Goal: Task Accomplishment & Management: Complete application form

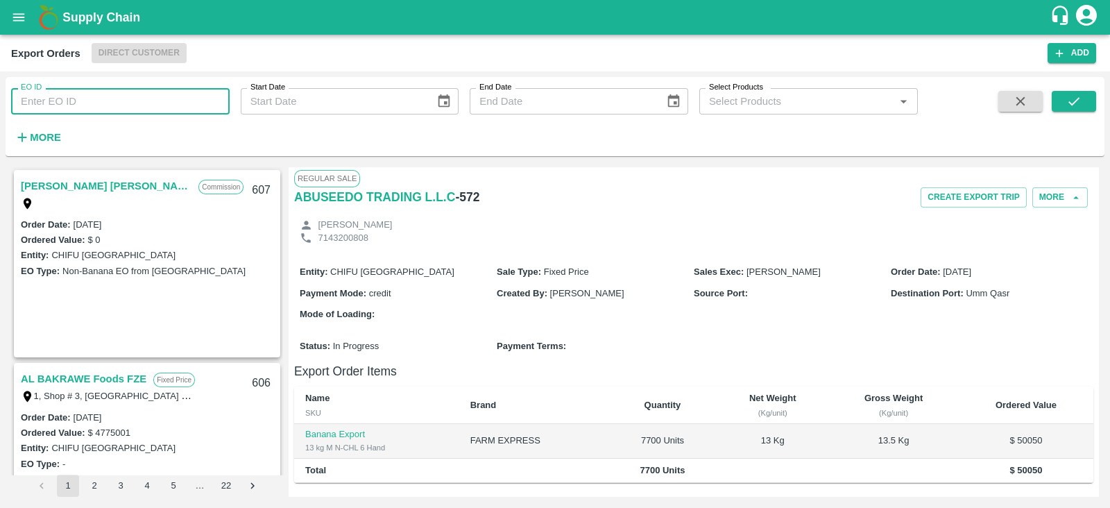
click at [159, 95] on input "EO ID" at bounding box center [120, 101] width 219 height 26
type input "558"
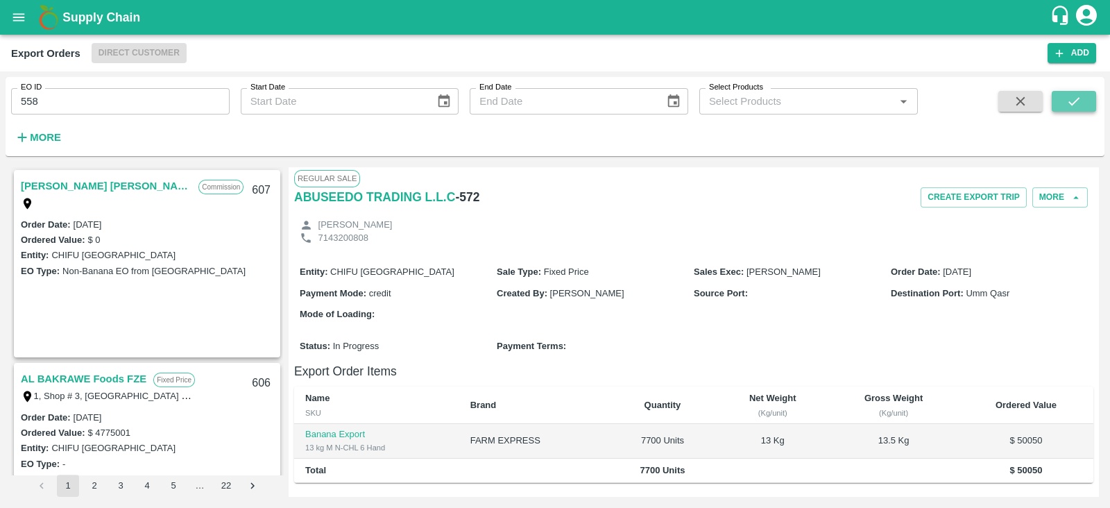
click at [1069, 101] on icon "submit" at bounding box center [1074, 101] width 15 height 15
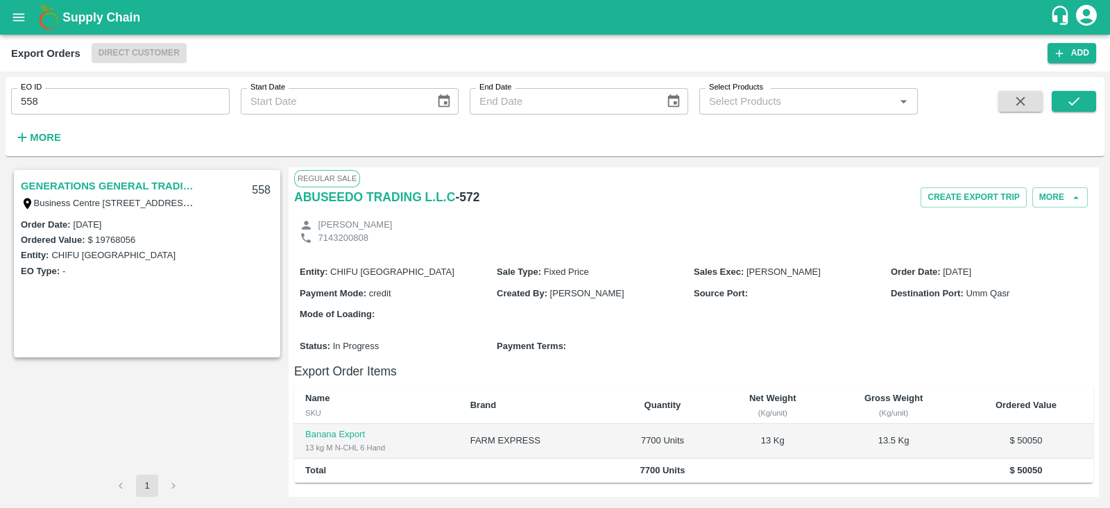
click at [151, 185] on link "GENERATIONS GENERAL TRADING LLC" at bounding box center [108, 186] width 174 height 18
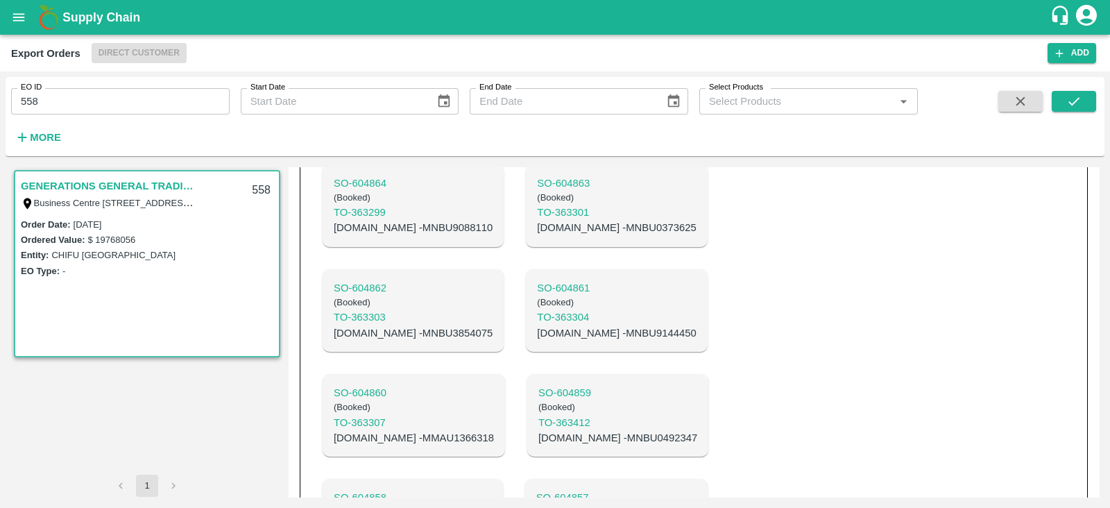
scroll to position [931, 0]
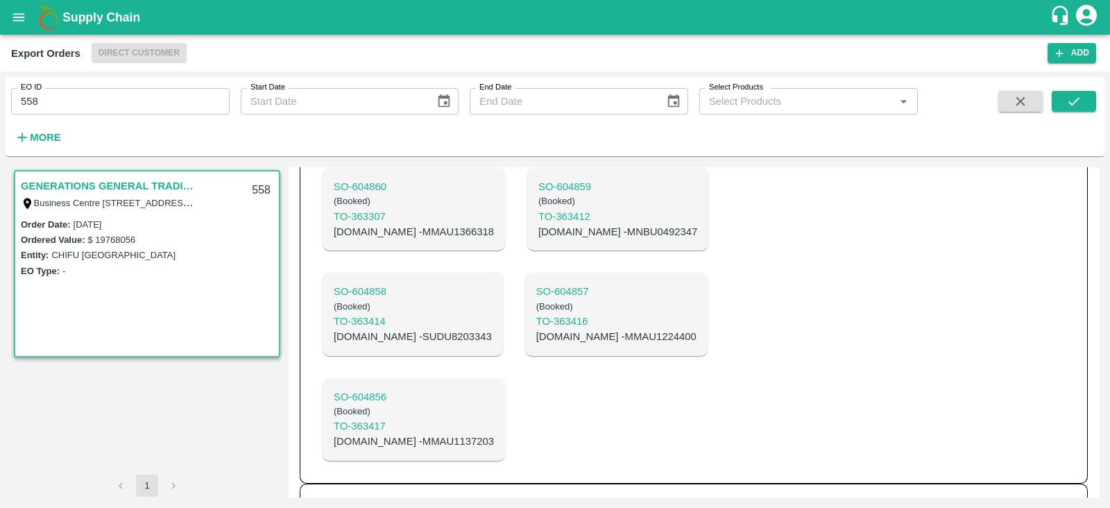
click at [340, 496] on h6 "ET- 596" at bounding box center [331, 505] width 39 height 19
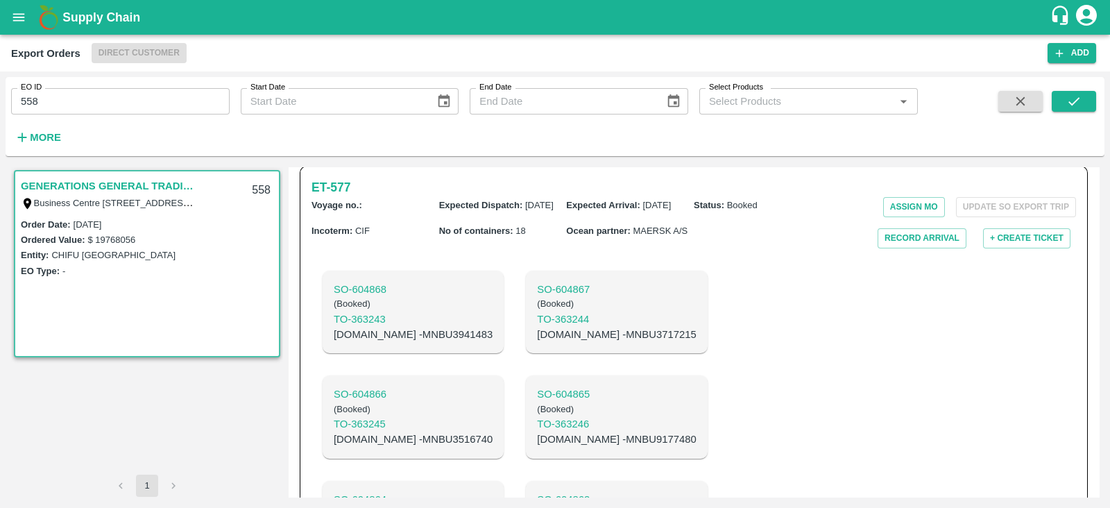
scroll to position [346, 0]
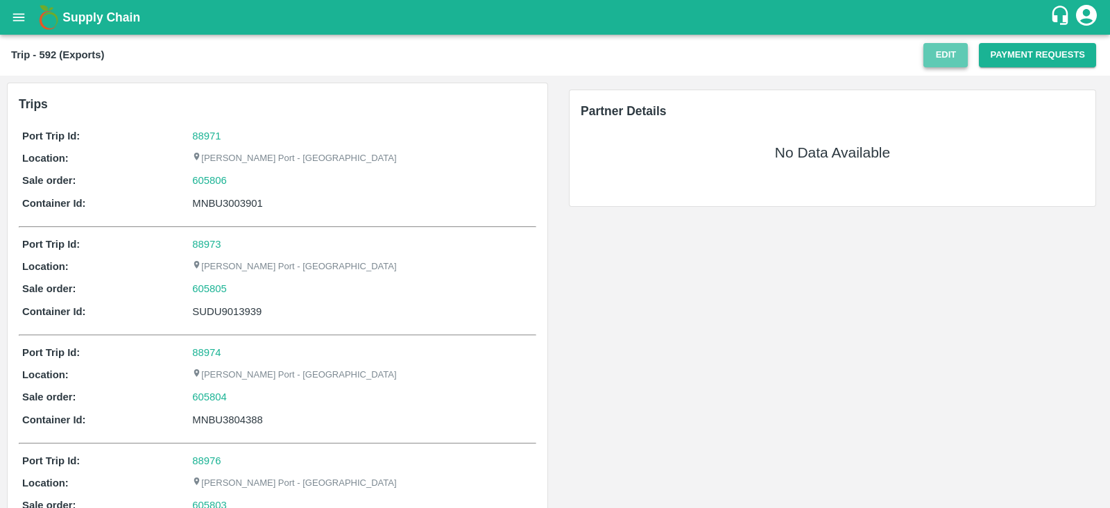
click at [937, 56] on button "Edit" at bounding box center [946, 55] width 44 height 24
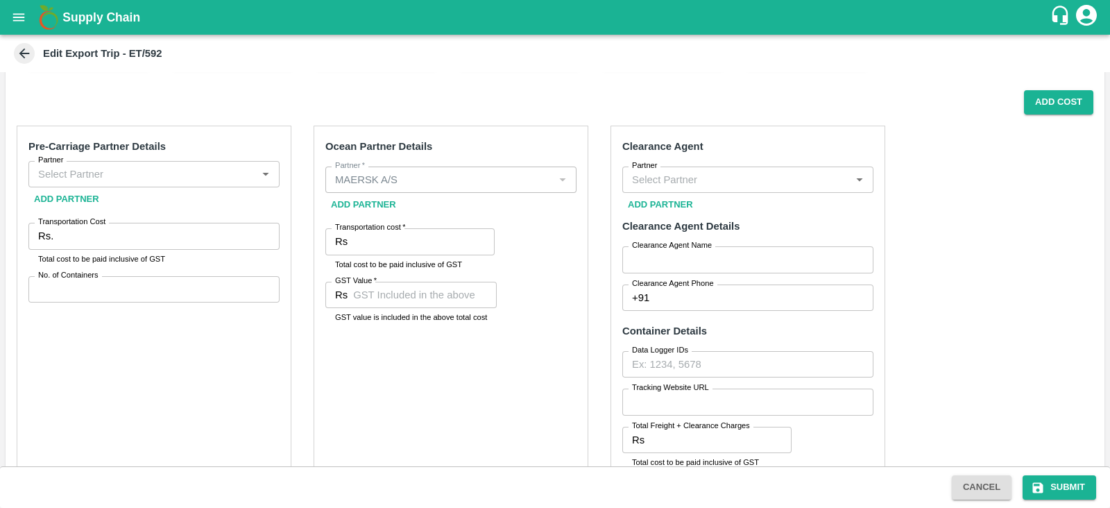
scroll to position [396, 0]
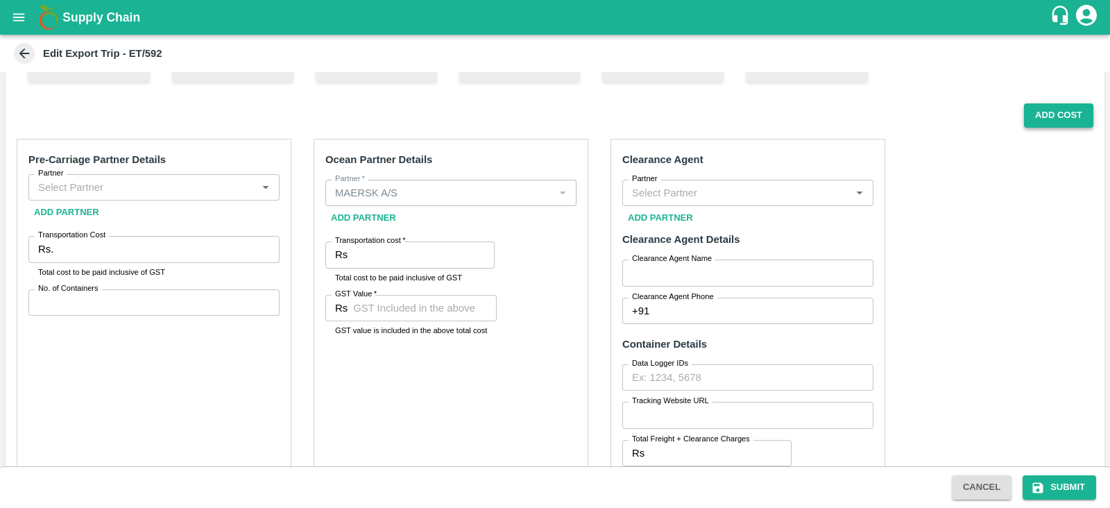
click at [1065, 119] on button "Add Cost" at bounding box center [1058, 115] width 69 height 24
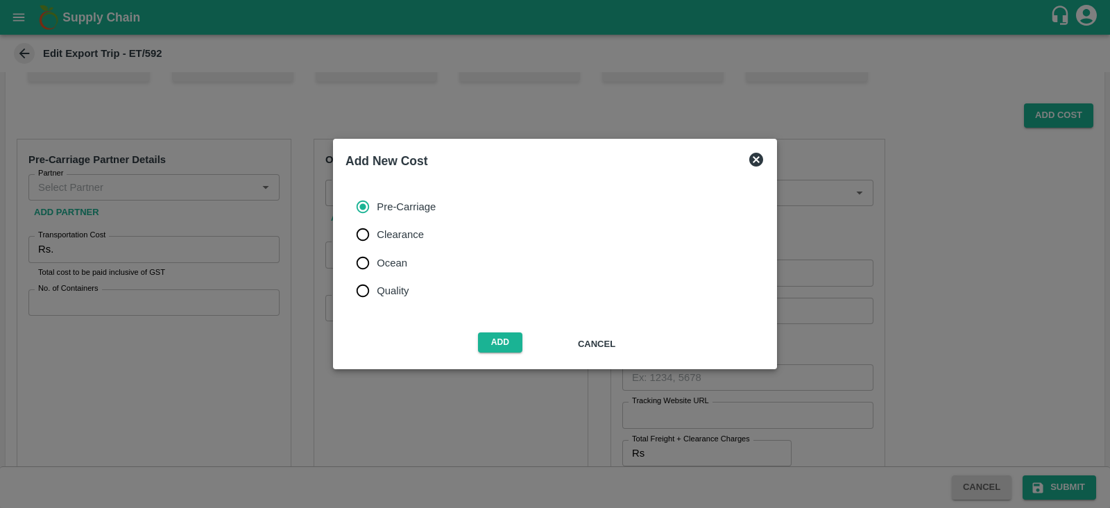
click at [396, 261] on span "Ocean" at bounding box center [392, 262] width 31 height 15
click at [377, 261] on input "Ocean" at bounding box center [363, 263] width 28 height 28
radio input "true"
click at [496, 339] on button "Add" at bounding box center [500, 342] width 44 height 20
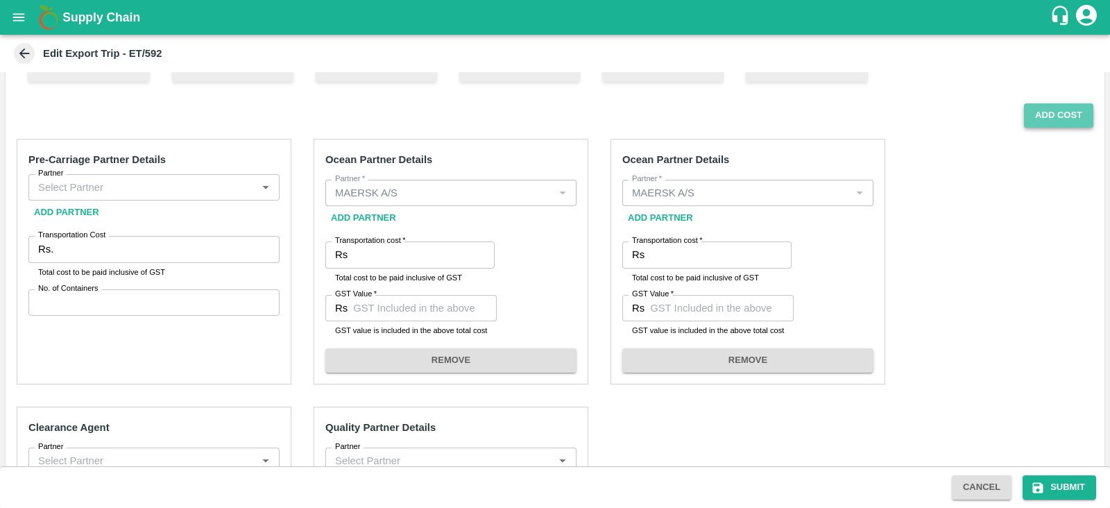
click at [1058, 117] on button "Add Cost" at bounding box center [1058, 115] width 69 height 24
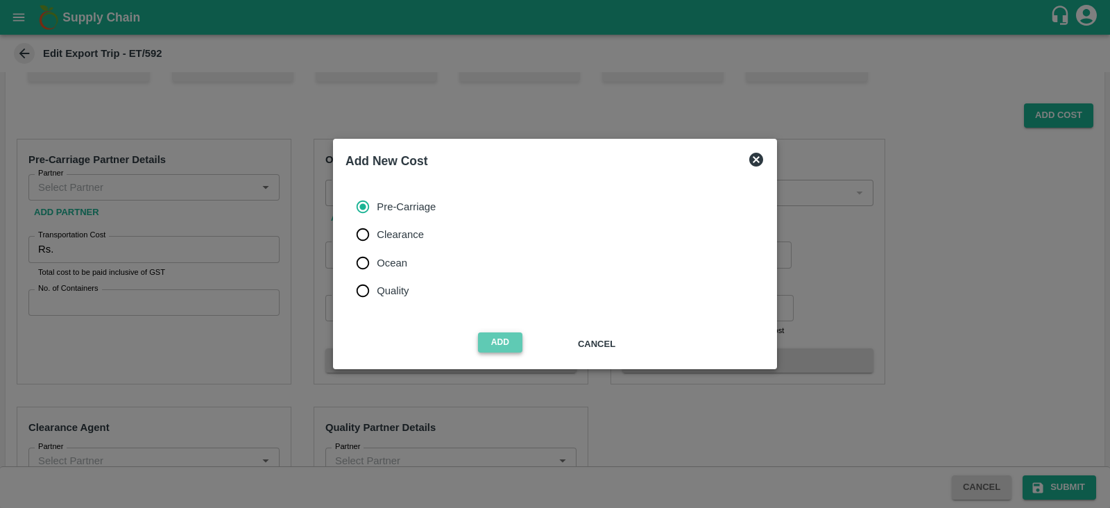
click at [508, 337] on button "Add" at bounding box center [500, 342] width 44 height 20
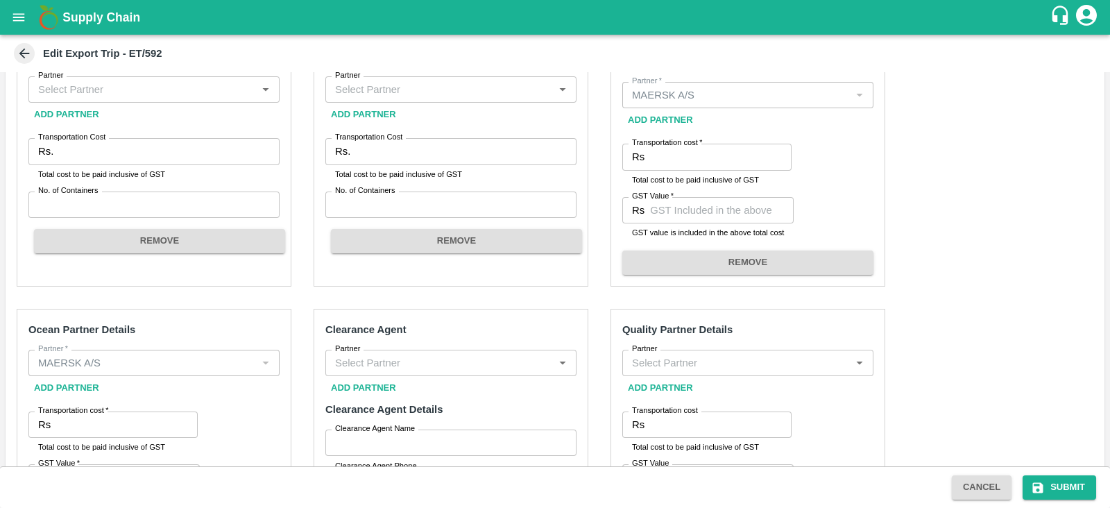
scroll to position [437, 0]
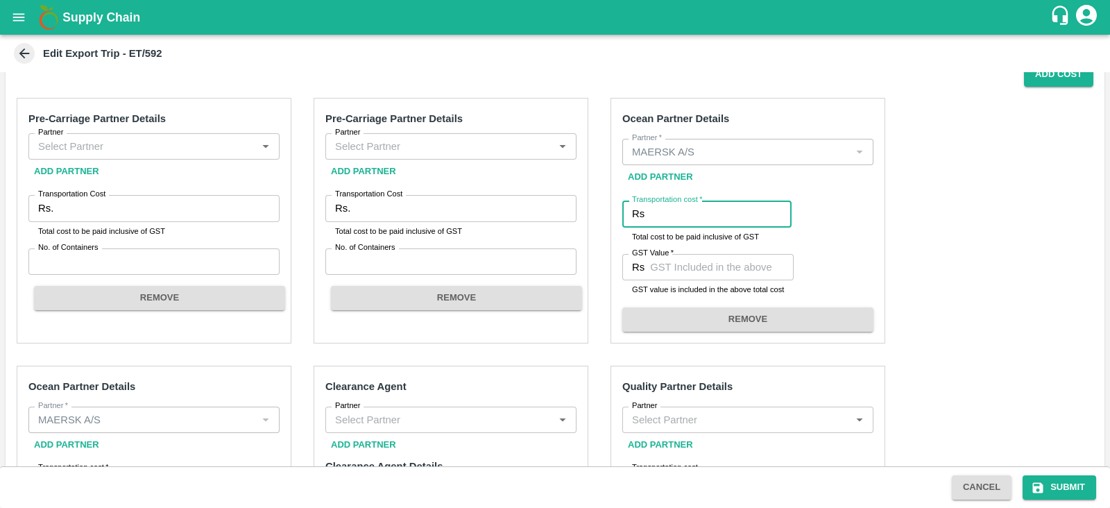
click at [702, 220] on input "Transportation cost   *" at bounding box center [721, 214] width 142 height 26
paste input "2635920.57"
type input "2635920.57"
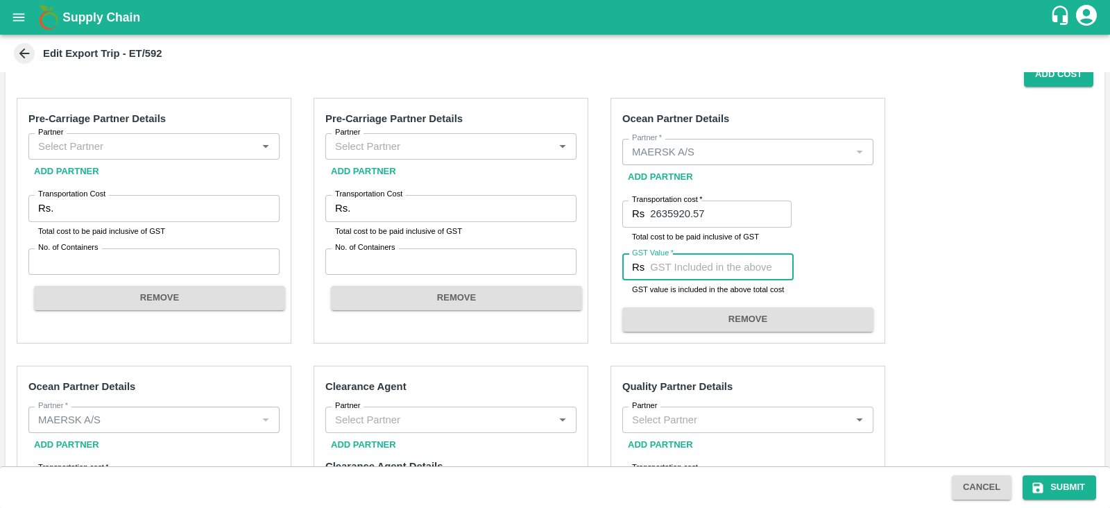
click at [697, 255] on input "GST Value   *" at bounding box center [722, 267] width 144 height 26
paste input "134661.04"
type input "134661.04"
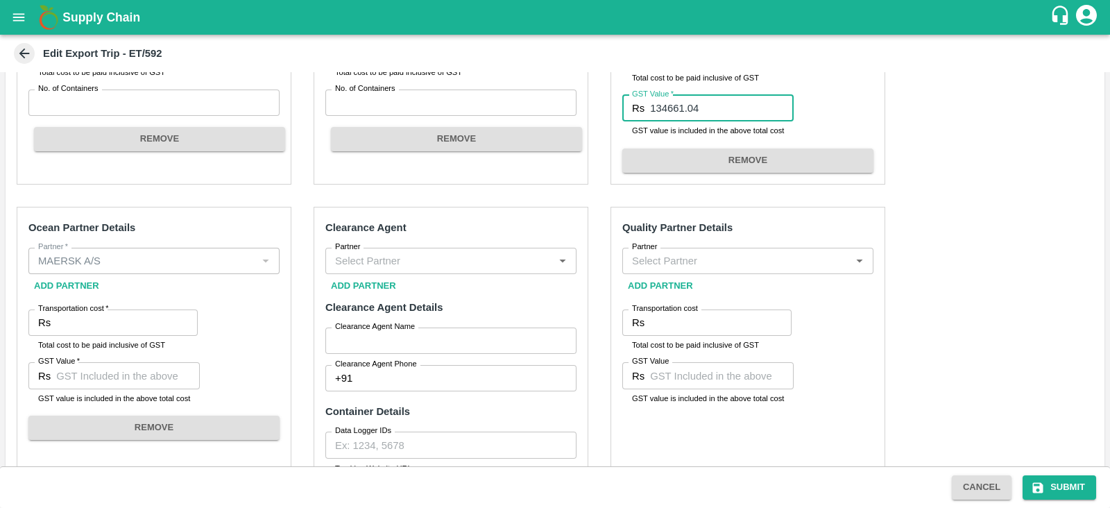
scroll to position [610, 0]
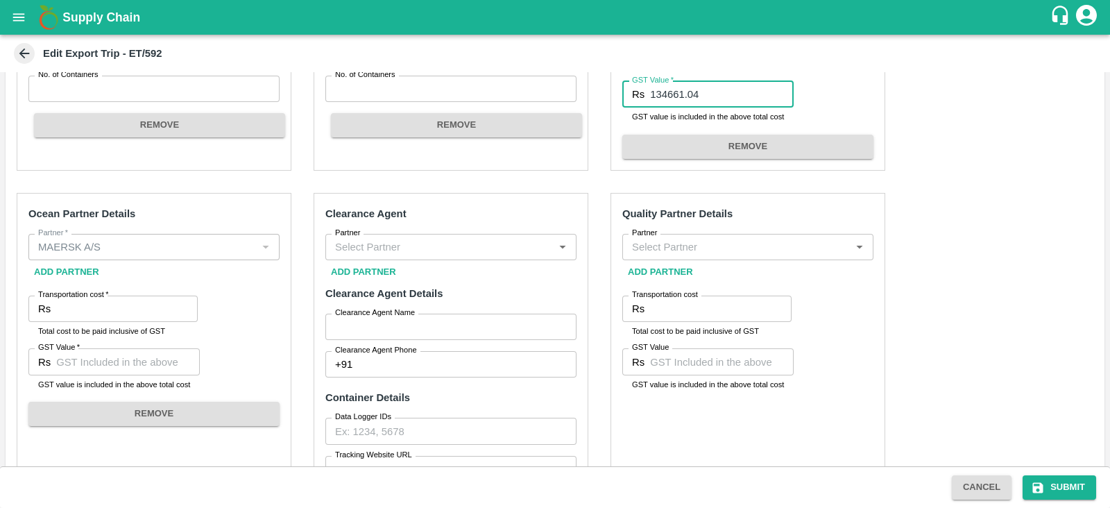
click at [128, 317] on input "Transportation cost   *" at bounding box center [127, 309] width 142 height 26
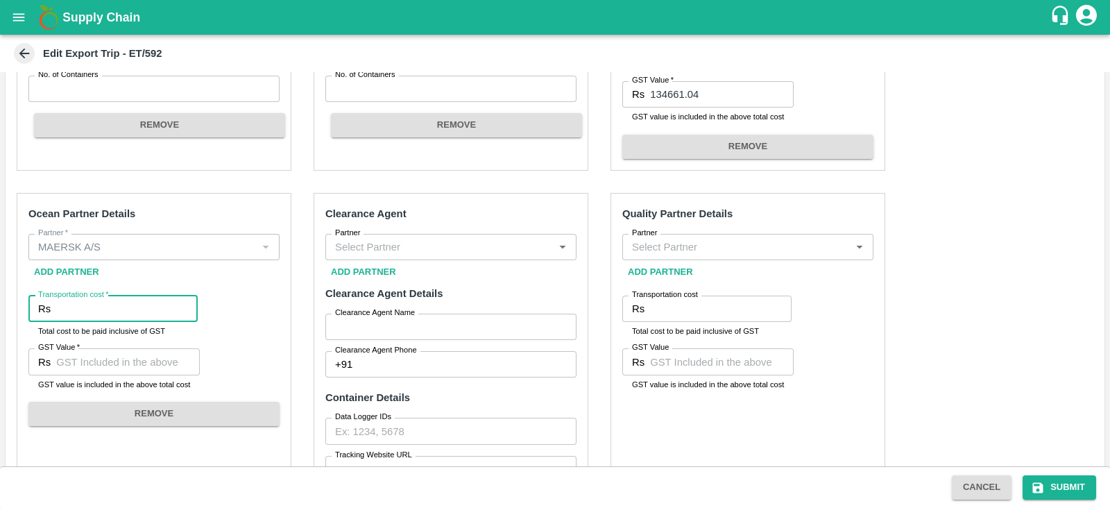
paste input "801526.80"
type input "801526.80"
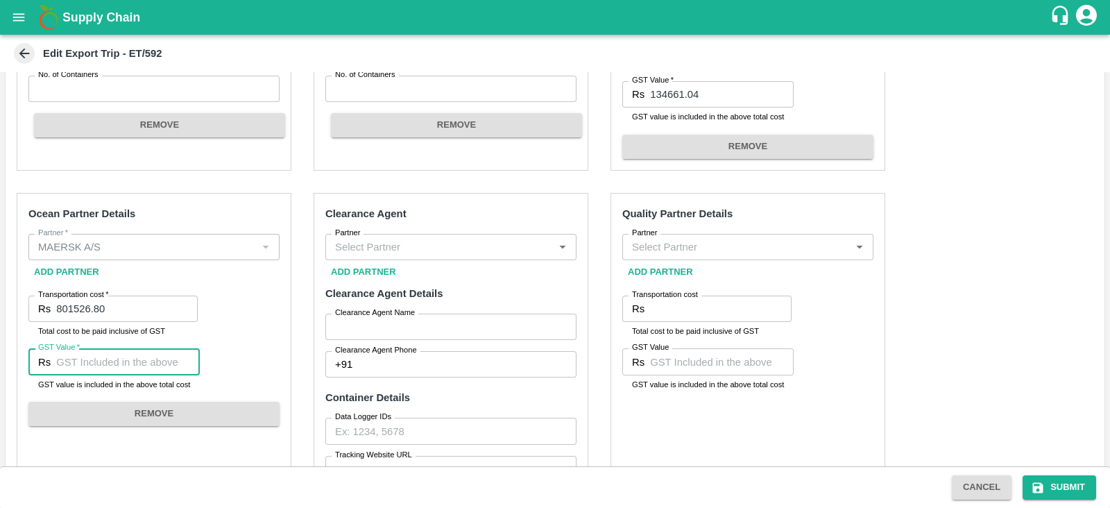
click at [143, 355] on input "GST Value   *" at bounding box center [128, 361] width 144 height 26
paste input "122266.80"
type input "122266.80"
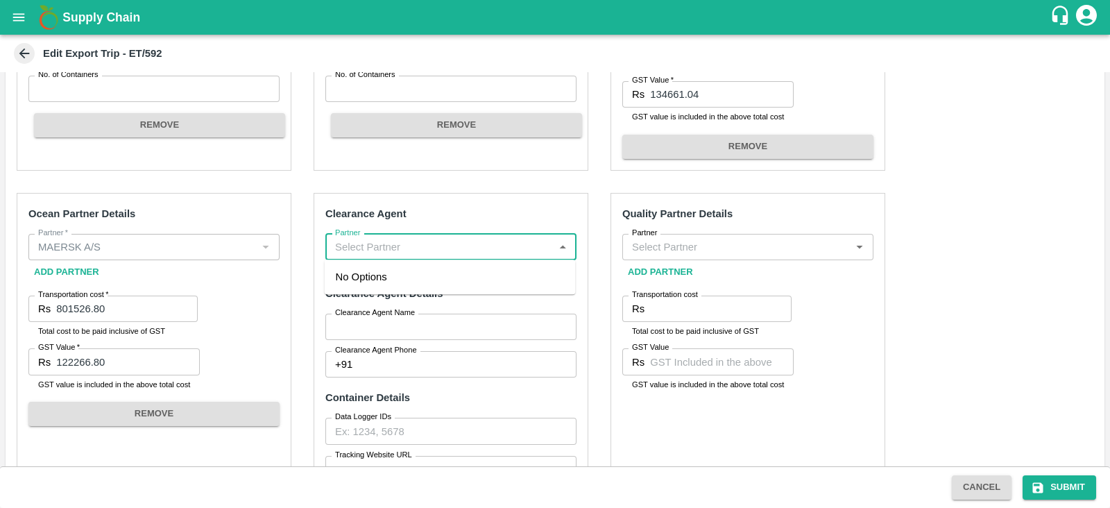
click at [418, 244] on input "Partner" at bounding box center [440, 247] width 220 height 18
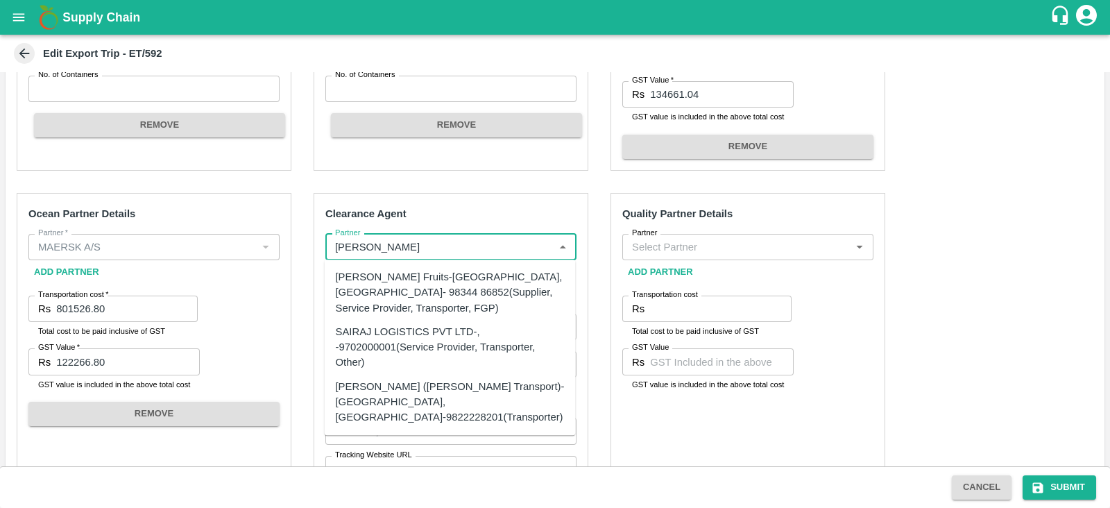
click at [405, 328] on div "SAIRAJ LOGISTICS PVT LTD-, -9702000001(Service Provider, Transporter, Other)" at bounding box center [450, 347] width 229 height 46
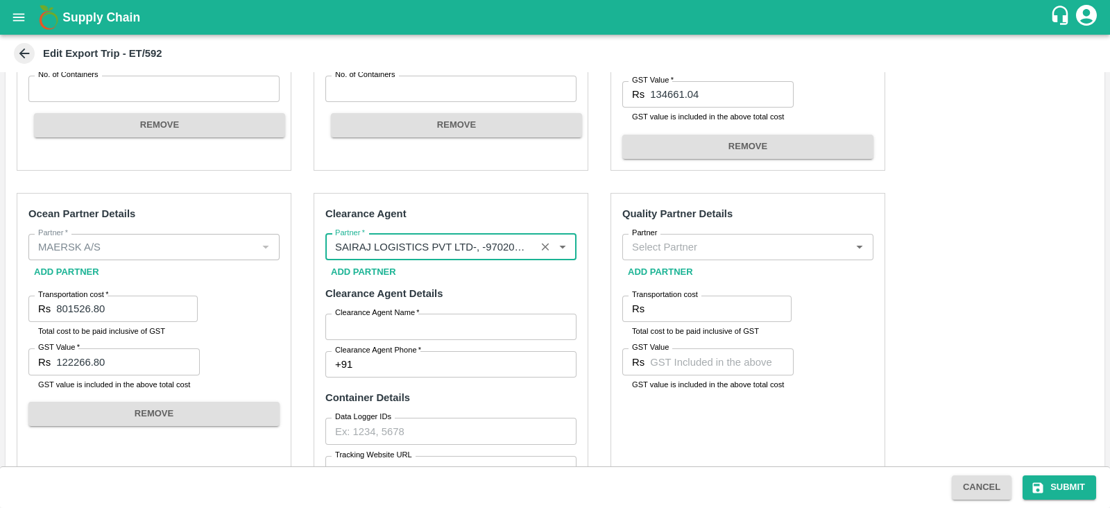
type input "SAIRAJ LOGISTICS PVT LTD-, -9702000001(Service Provider, Transporter, Other)"
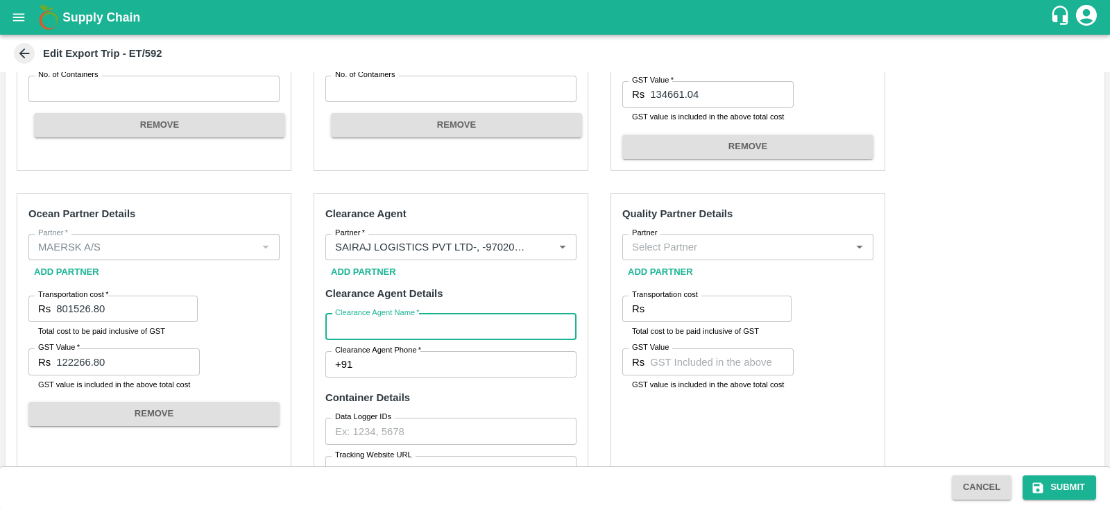
click at [386, 328] on input "Clearance Agent Name   *" at bounding box center [450, 327] width 251 height 26
type input "Sairaj"
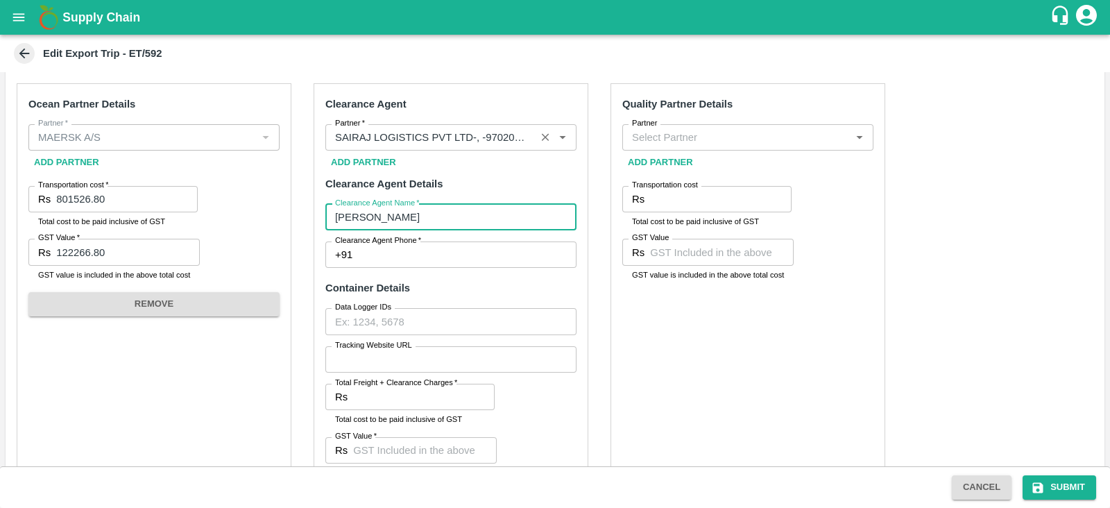
scroll to position [725, 0]
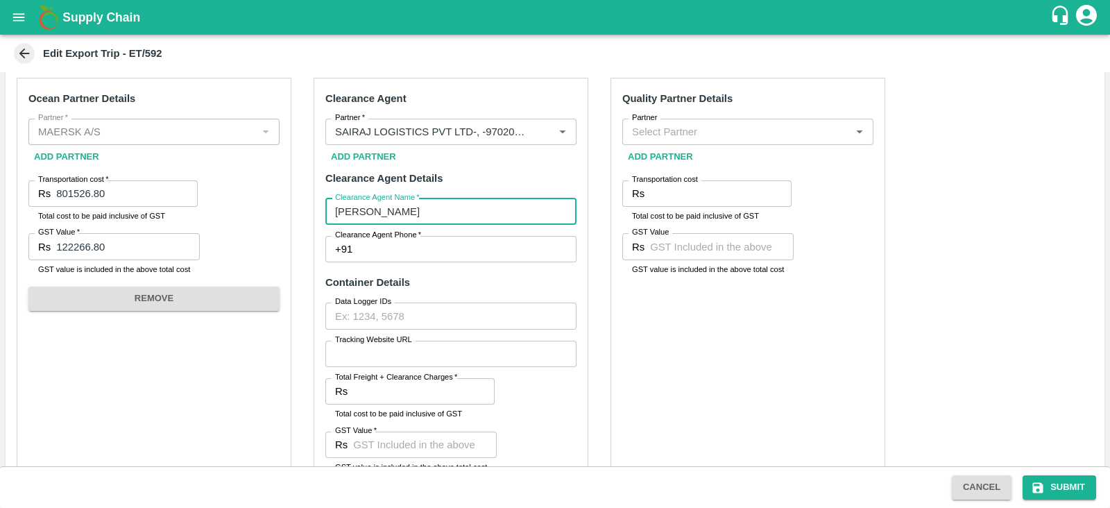
click at [450, 258] on input "Clearance Agent Phone   *" at bounding box center [467, 249] width 219 height 26
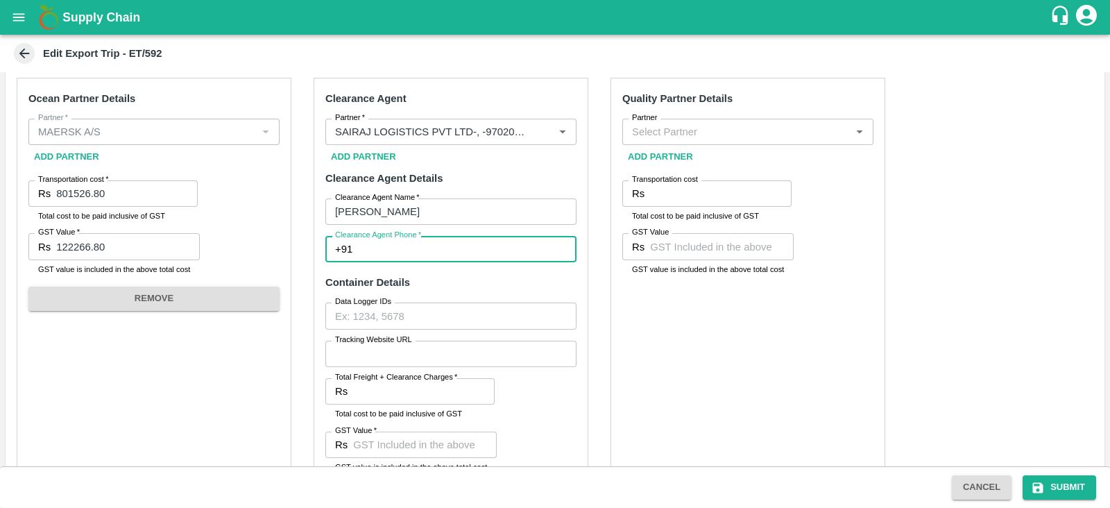
type input "9702000001"
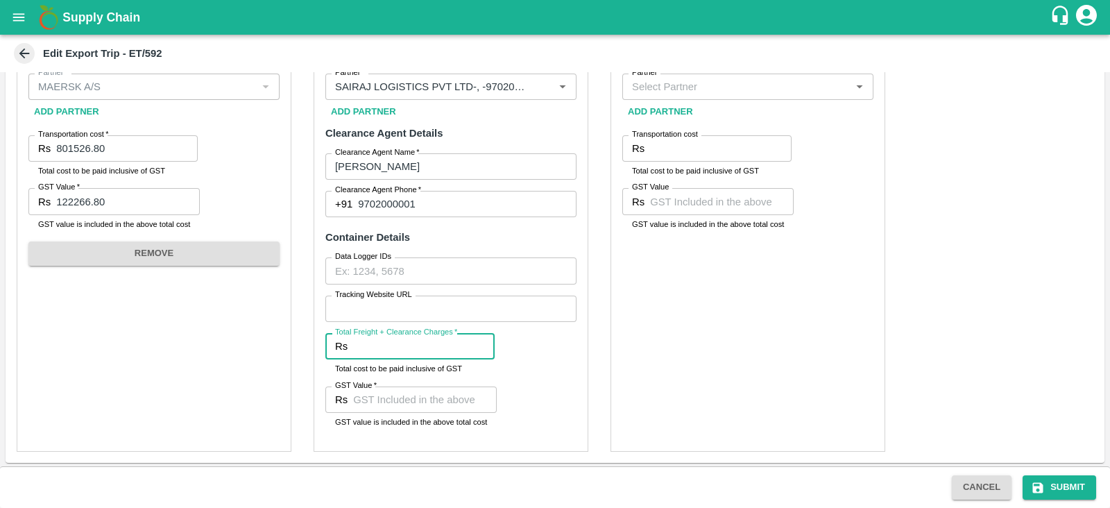
click at [381, 355] on input "Total Freight + Clearance Charges   *" at bounding box center [424, 346] width 142 height 26
click at [411, 345] on input "Total Freight + Clearance Charges   *" at bounding box center [424, 346] width 142 height 26
type input "100300"
click at [397, 402] on input "GST Value   *" at bounding box center [425, 400] width 144 height 26
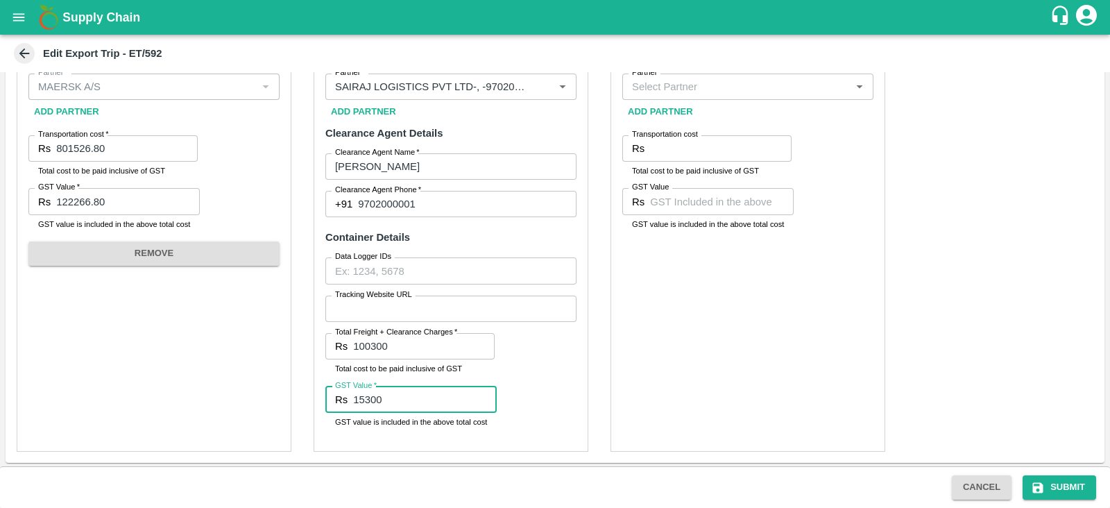
type input "15300"
click at [689, 371] on div "Quality Partner Details Partner Partner Add Partner Transportation cost Rs Tran…" at bounding box center [748, 242] width 275 height 419
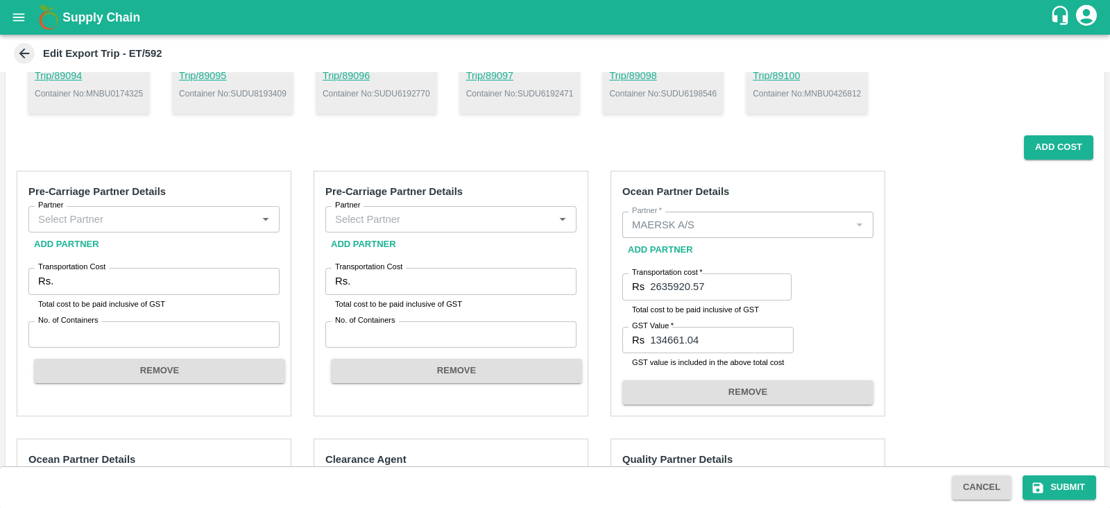
scroll to position [354, 0]
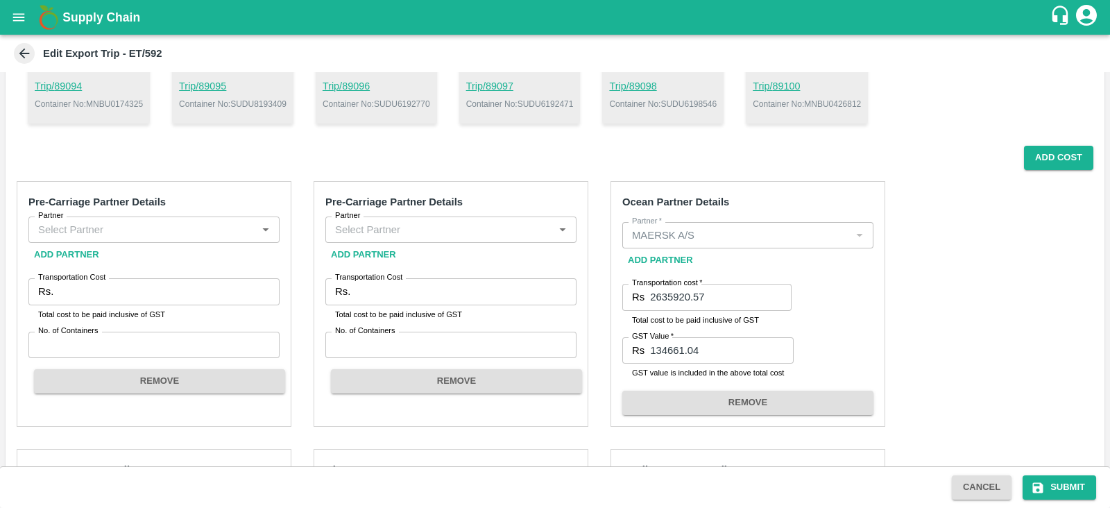
click at [221, 235] on input "Partner" at bounding box center [143, 230] width 220 height 18
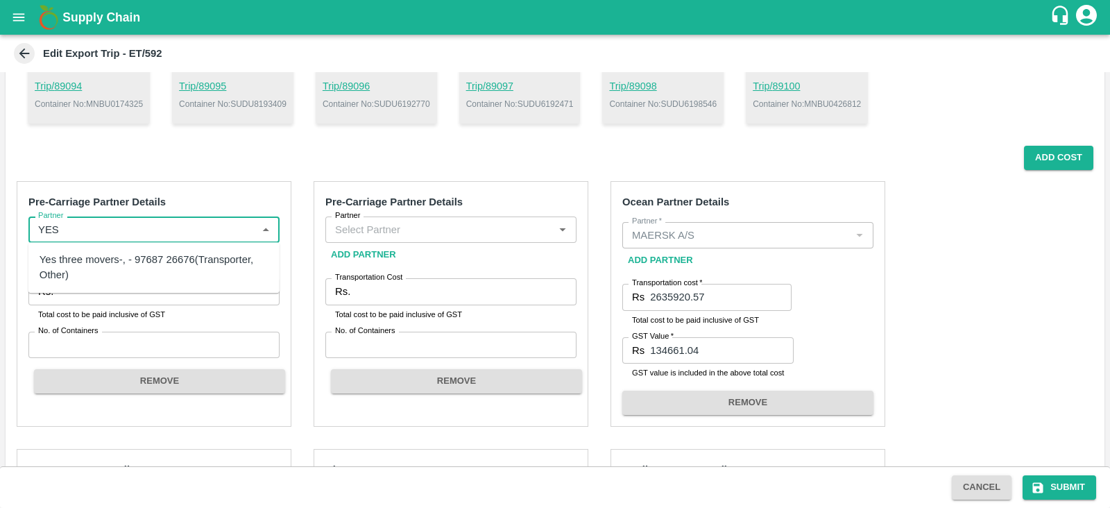
click at [140, 265] on div "Yes three movers-, - 97687 26676(Transporter, Other)" at bounding box center [154, 267] width 229 height 31
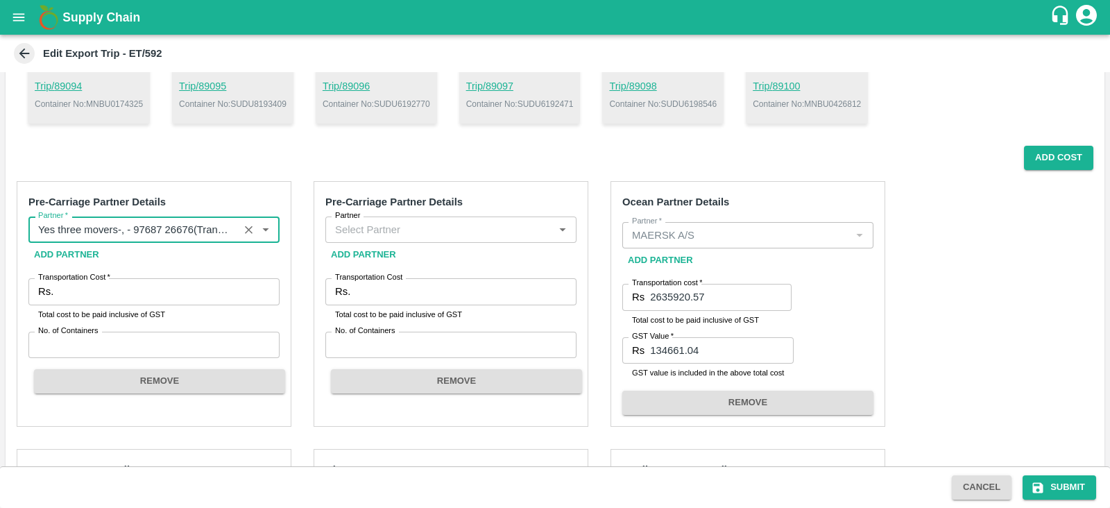
type input "Yes three movers-, - 97687 26676(Transporter, Other)"
click at [115, 291] on input "Transportation Cost   *" at bounding box center [169, 291] width 221 height 26
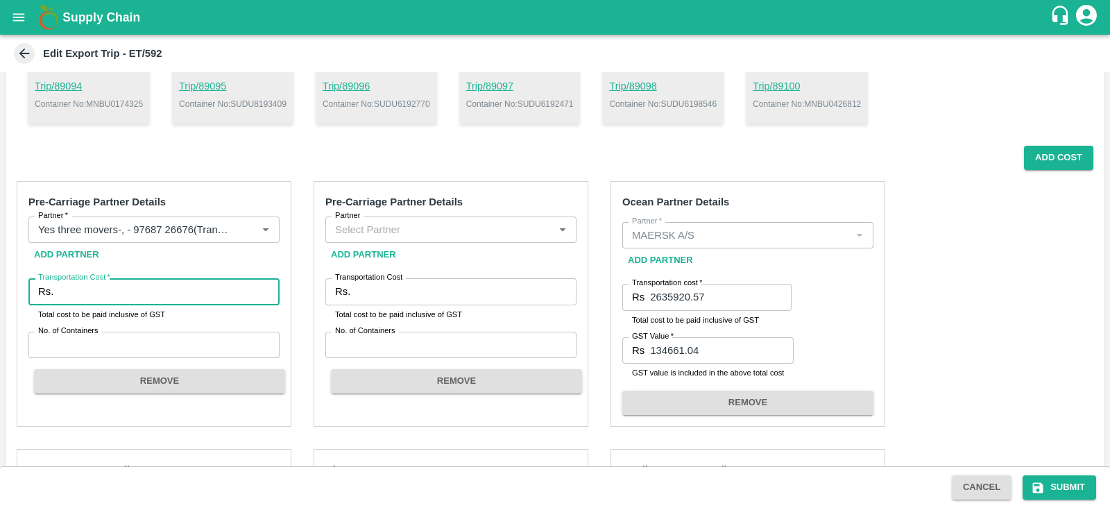
paste input "818944.00"
type input "818944.00"
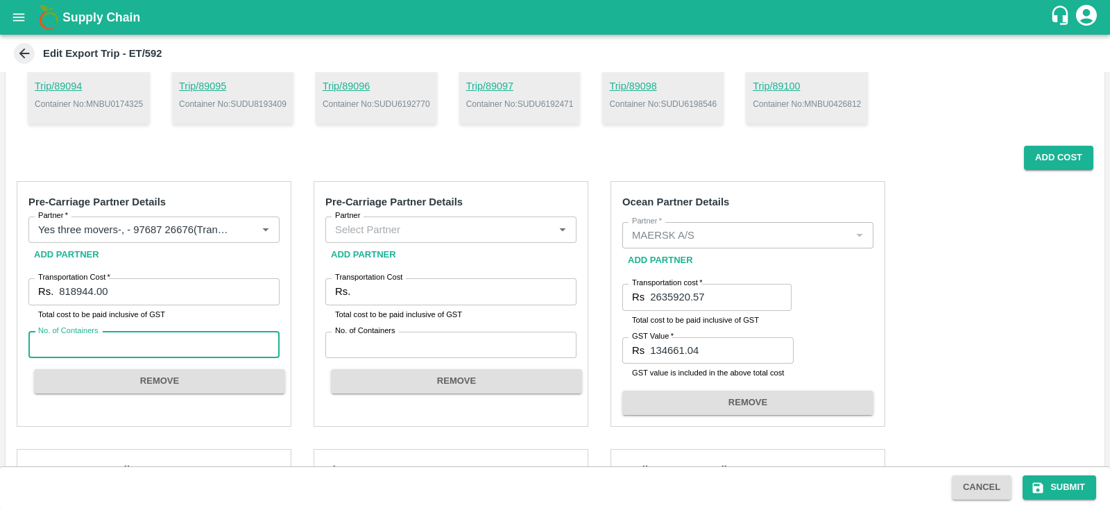
click at [99, 341] on input "No. of Containers" at bounding box center [153, 345] width 251 height 26
type input "20"
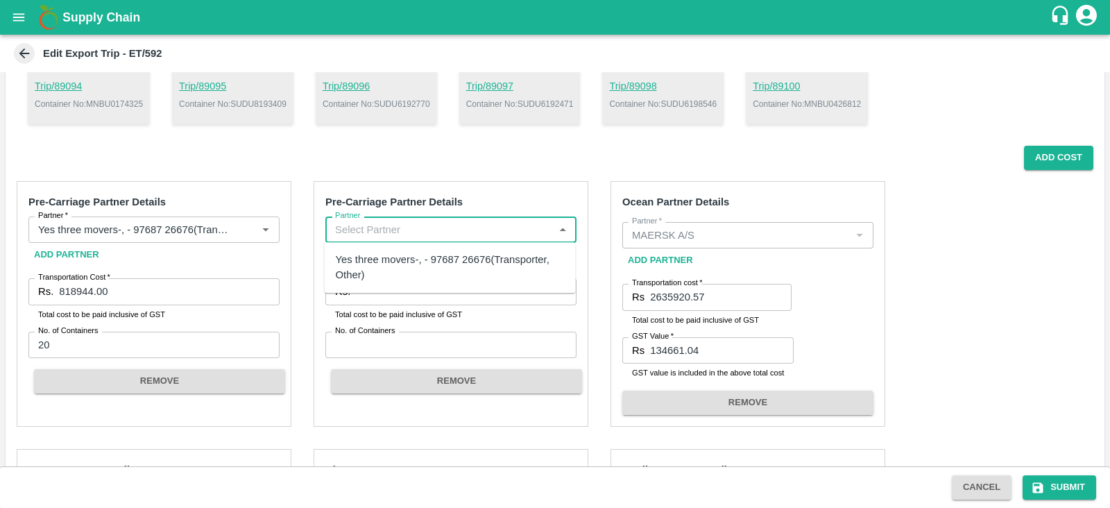
click at [509, 229] on input "Partner" at bounding box center [440, 230] width 220 height 18
click at [477, 258] on div "Yes three movers-, - 97687 26676(Transporter, Other)" at bounding box center [450, 267] width 229 height 31
type input "Yes three movers-, - 97687 26676(Transporter, Other)"
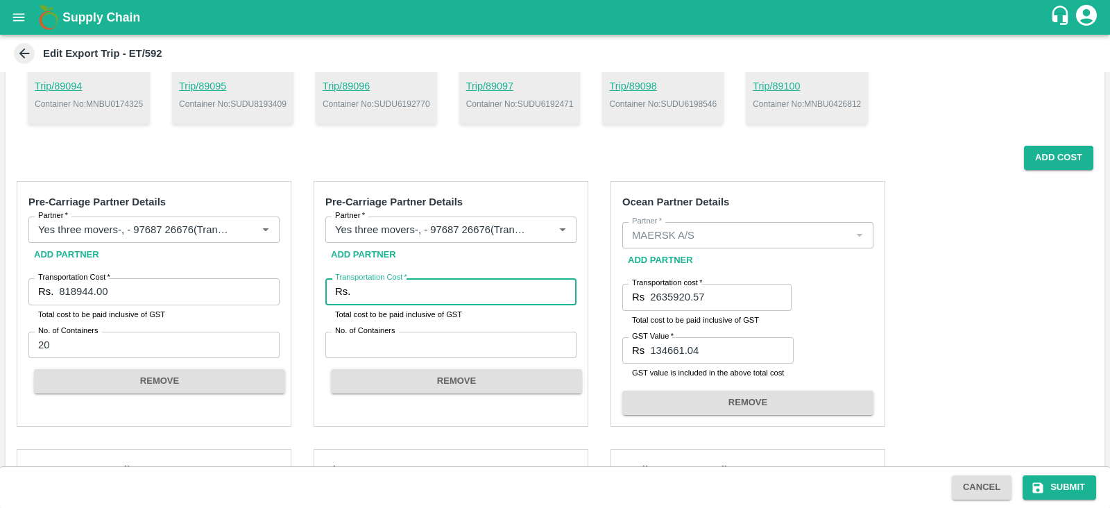
click at [434, 289] on input "Transportation Cost   *" at bounding box center [466, 291] width 221 height 26
type input "5000"
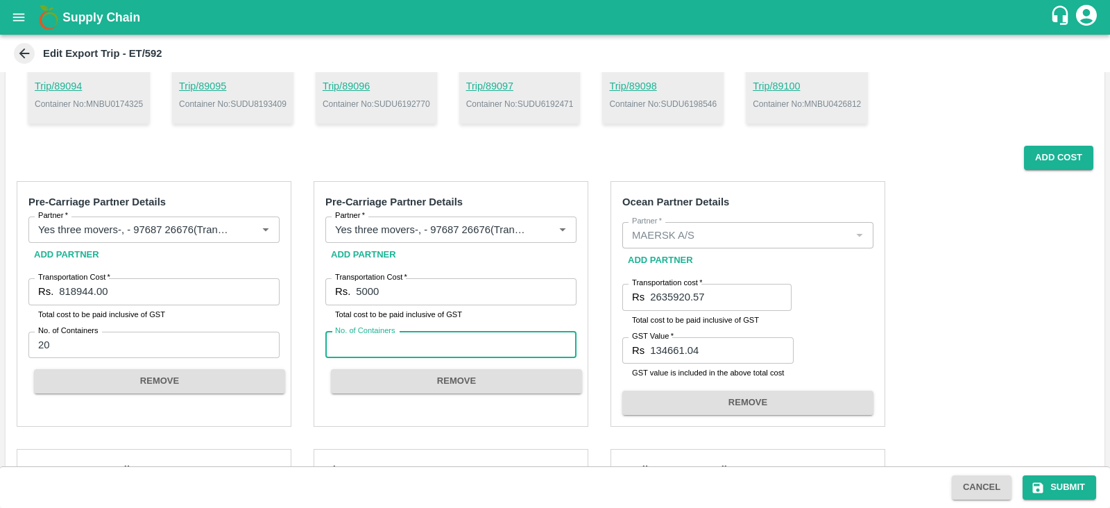
click at [433, 344] on input "No. of Containers" at bounding box center [450, 345] width 251 height 26
type input "1"
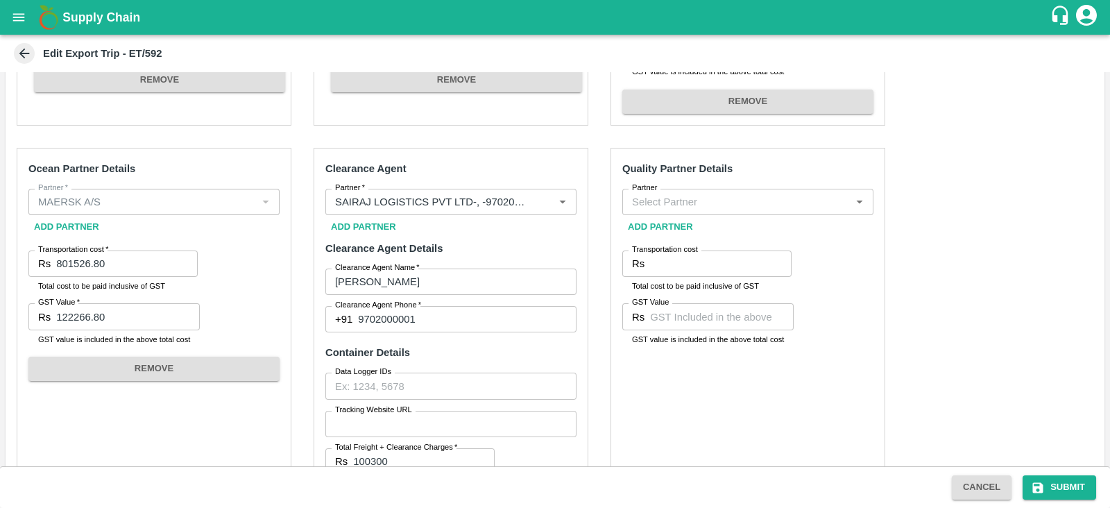
scroll to position [654, 0]
click at [672, 192] on div "Partner" at bounding box center [748, 202] width 251 height 26
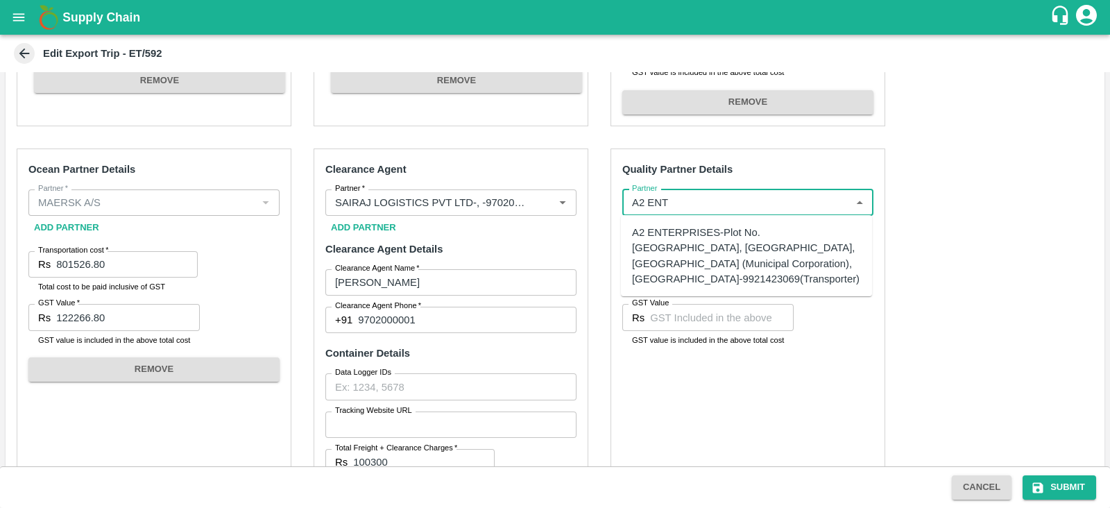
click at [750, 245] on div "A2 ENTERPRISES-Plot No.16 Devikanandan Apartment, Mahadev Bagh, Near Godavari C…" at bounding box center [746, 256] width 229 height 62
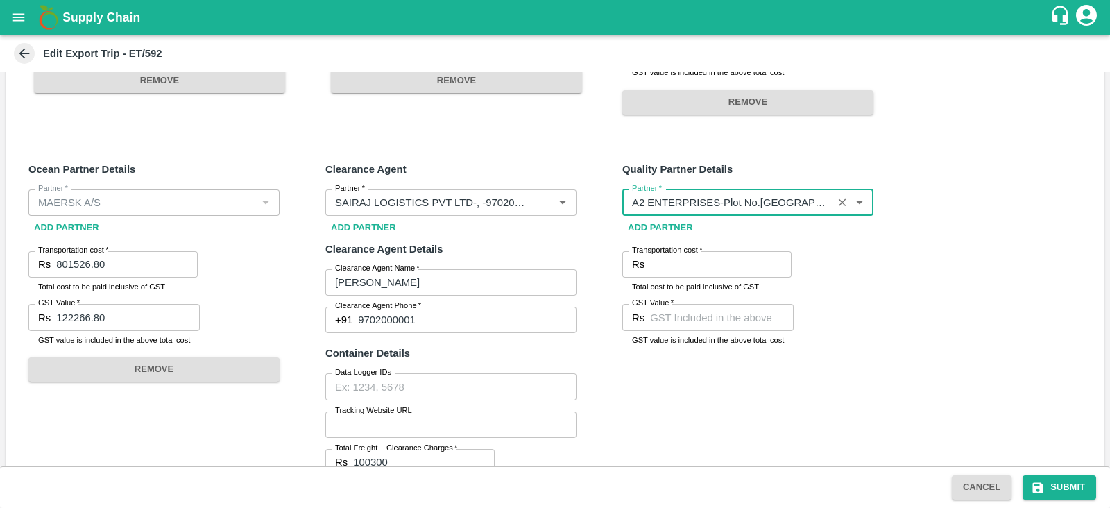
type input "A2 ENTERPRISES-Plot No.16 Devikanandan Apartment, Mahadev Bagh, Near Godavari C…"
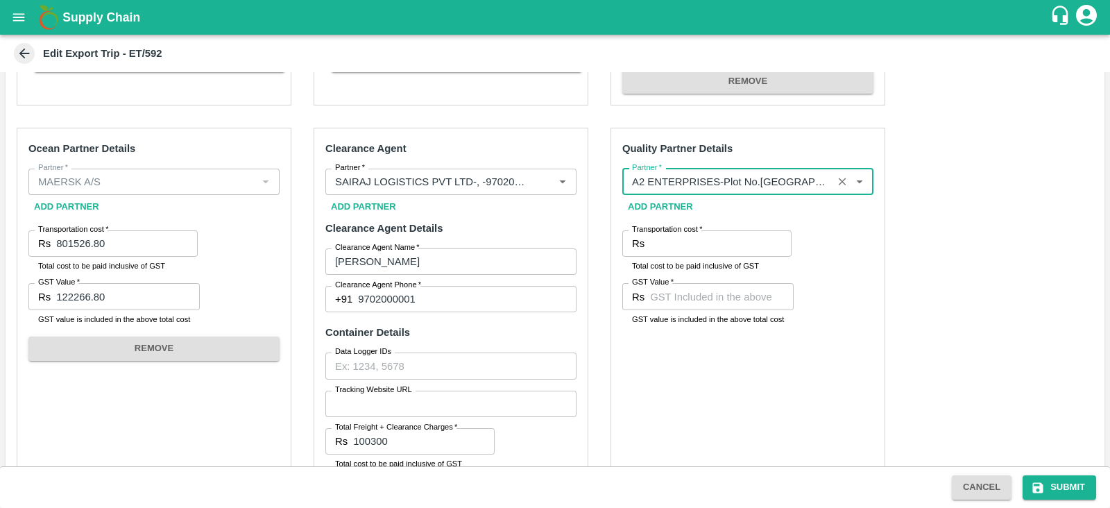
scroll to position [699, 0]
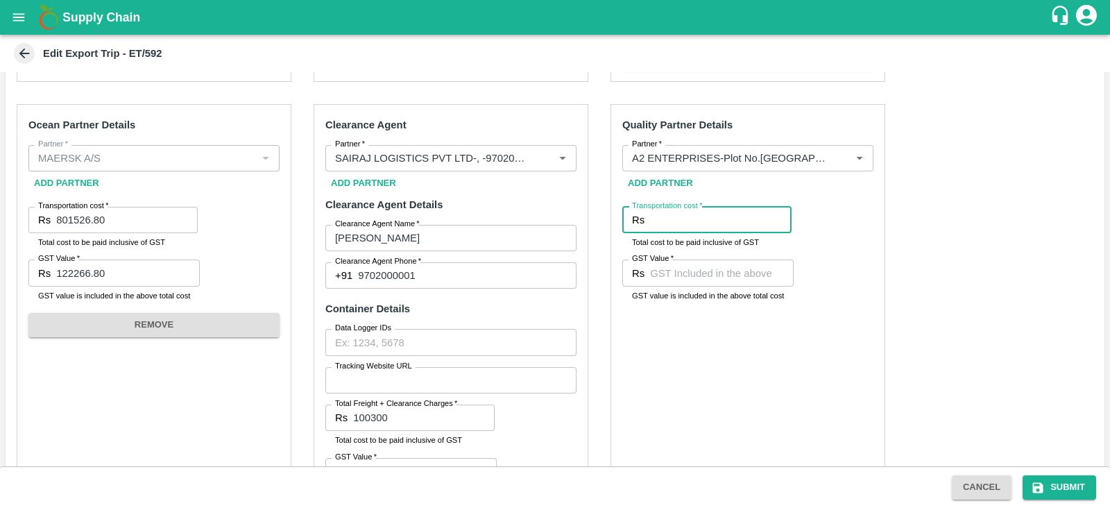
click at [687, 219] on input "Transportation cost   *" at bounding box center [721, 220] width 142 height 26
type input "12200"
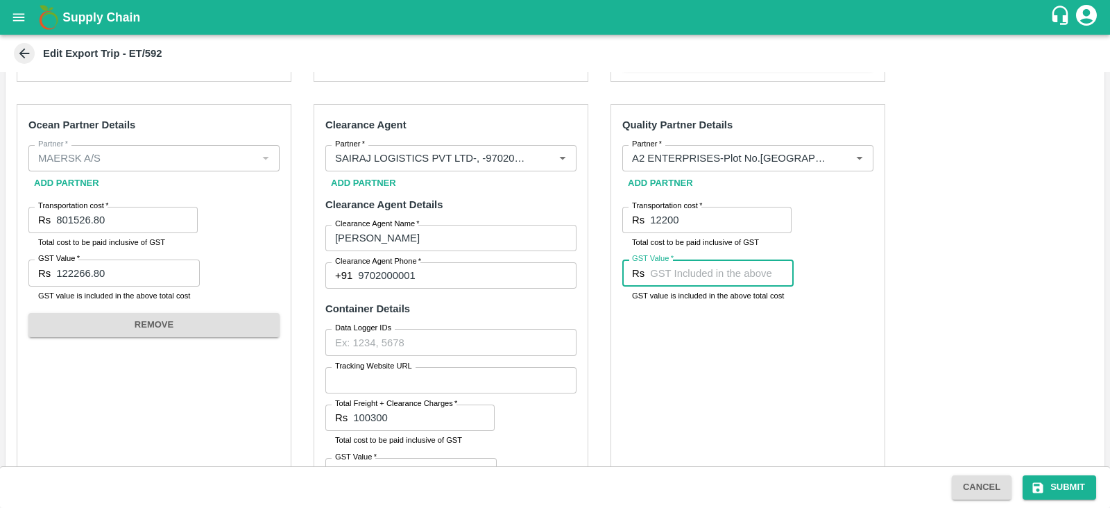
click at [684, 266] on input "GST Value   *" at bounding box center [722, 273] width 144 height 26
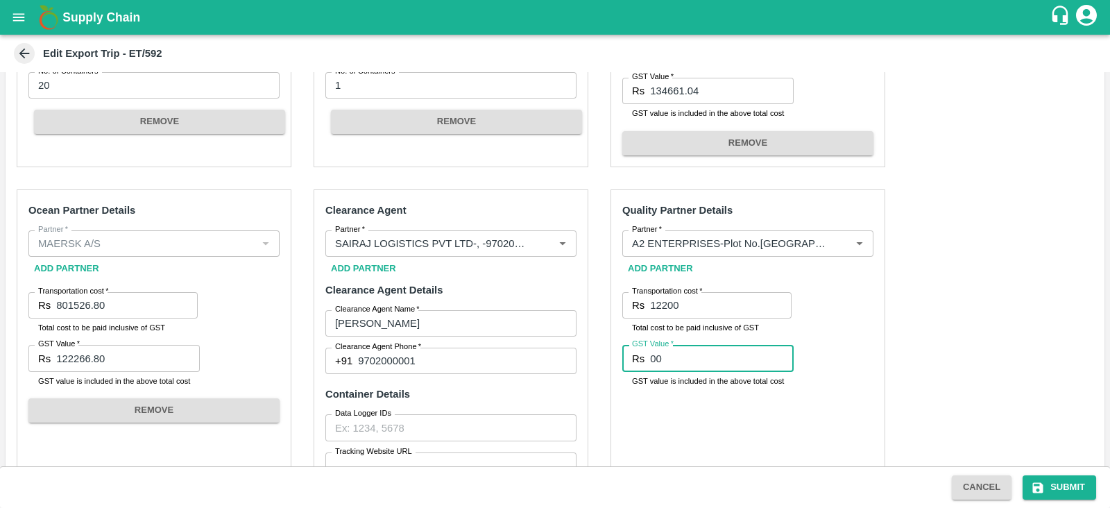
scroll to position [770, 0]
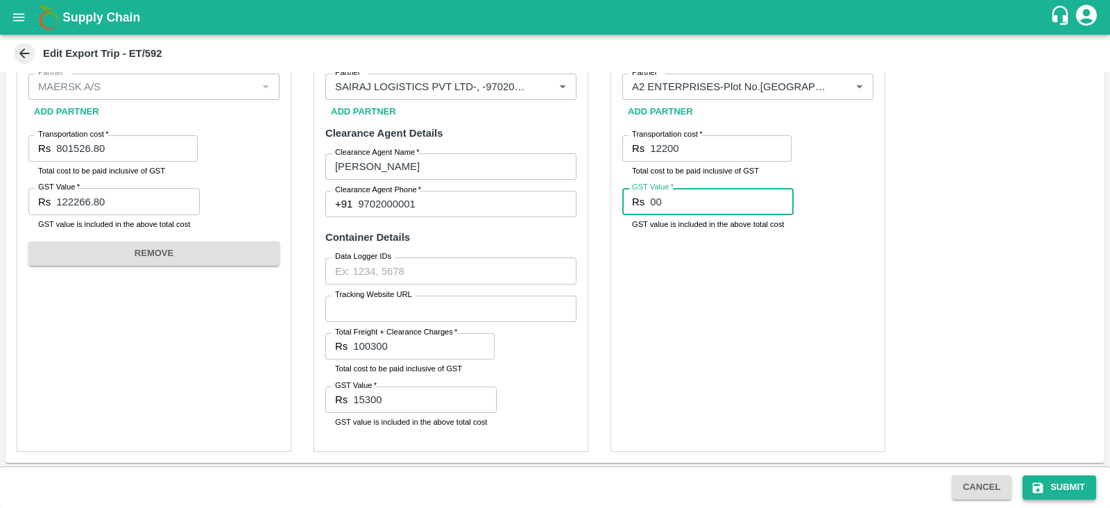
type input "00"
click at [1049, 482] on button "Submit" at bounding box center [1060, 487] width 74 height 24
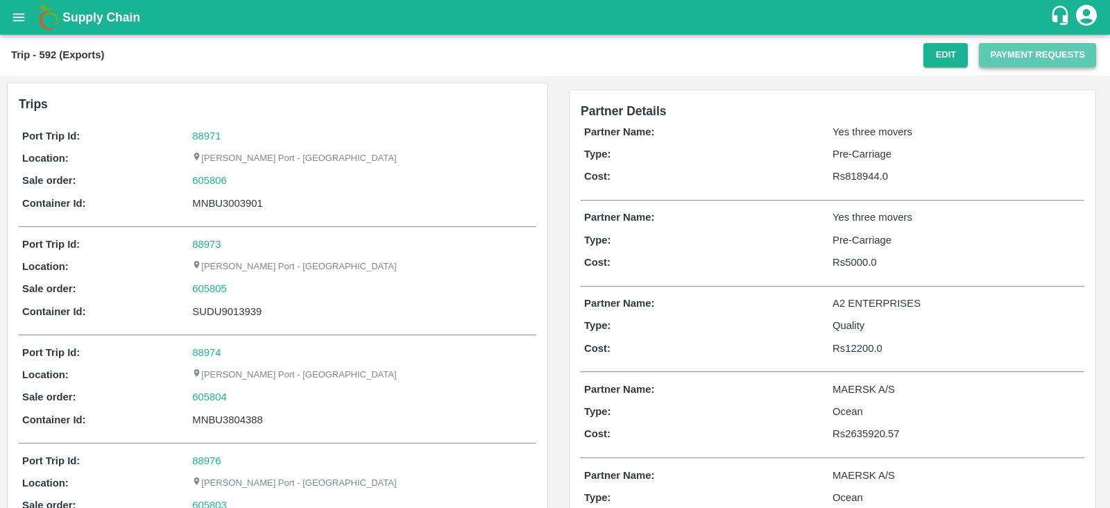
click at [1029, 48] on button "Payment Requests" at bounding box center [1037, 55] width 117 height 24
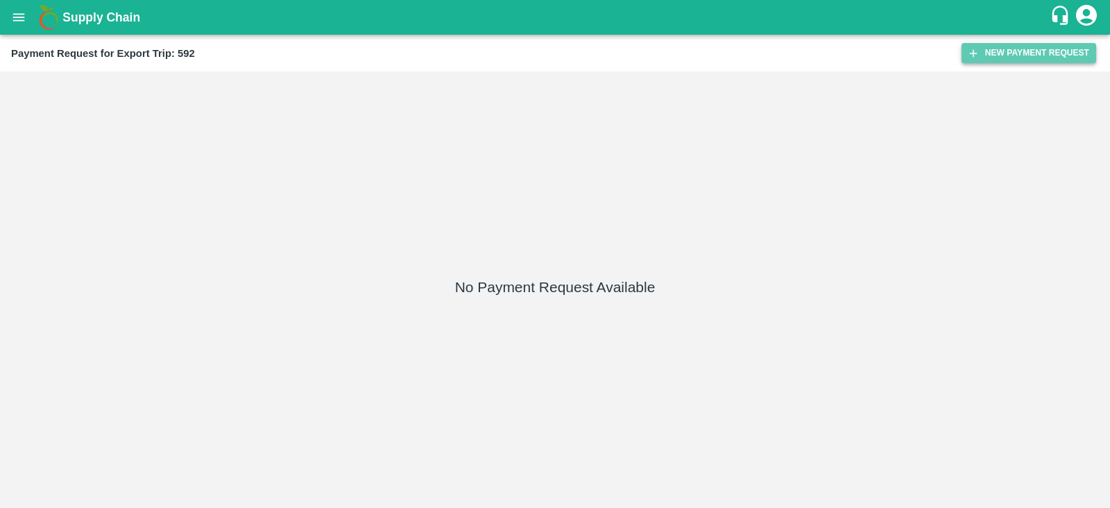
click at [1027, 53] on button "New Payment Request" at bounding box center [1029, 53] width 135 height 20
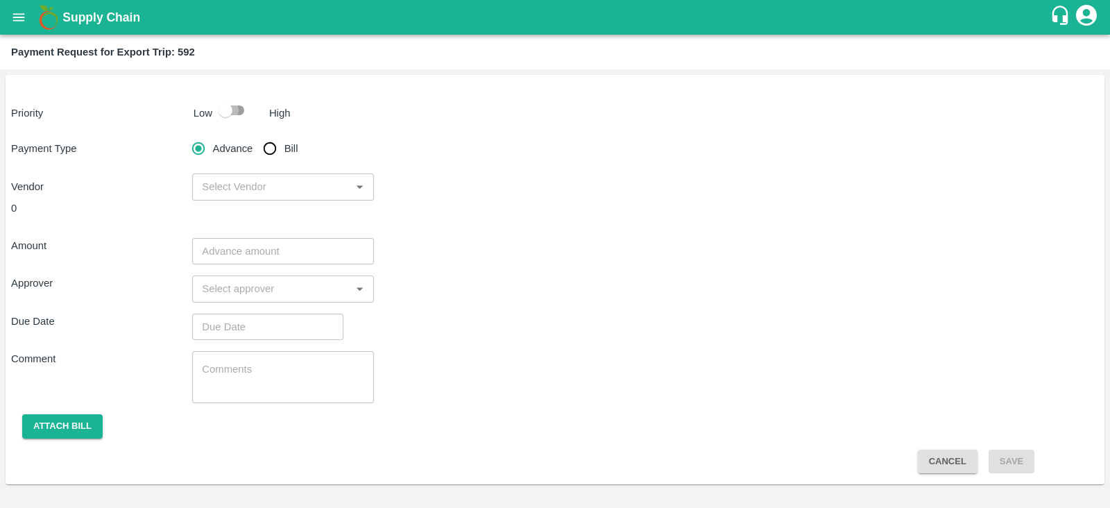
click at [242, 112] on input "checkbox" at bounding box center [225, 110] width 79 height 26
checkbox input "true"
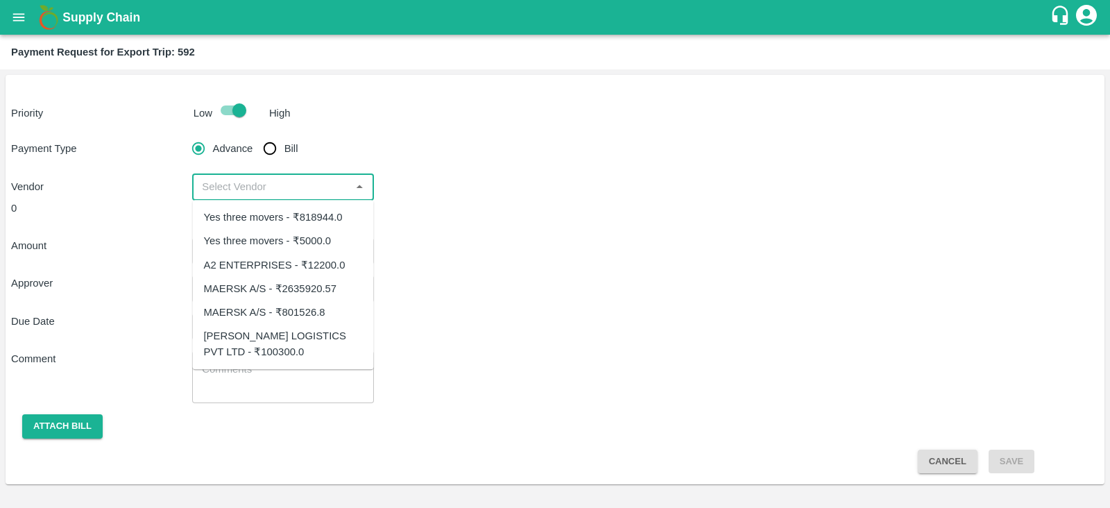
click at [278, 188] on input "input" at bounding box center [271, 187] width 150 height 18
click at [284, 220] on div "Yes three movers - ₹818944.0" at bounding box center [273, 217] width 139 height 15
type input "Yes three movers - ₹818944.0"
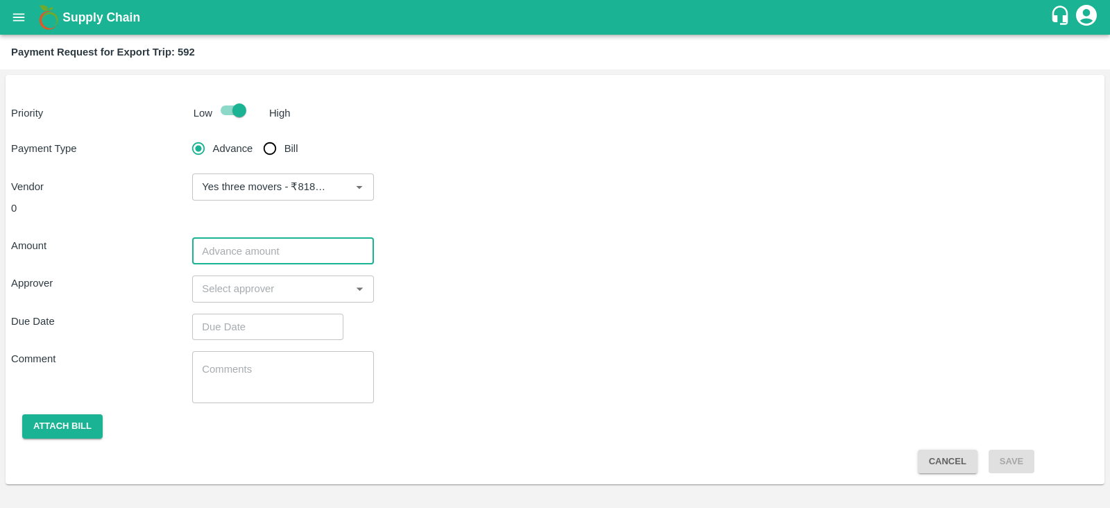
click at [335, 248] on input "number" at bounding box center [282, 251] width 181 height 26
paste input "818944.00"
type input "818944.00"
click at [562, 238] on div "Amount 818944.00 ​" at bounding box center [555, 251] width 1088 height 26
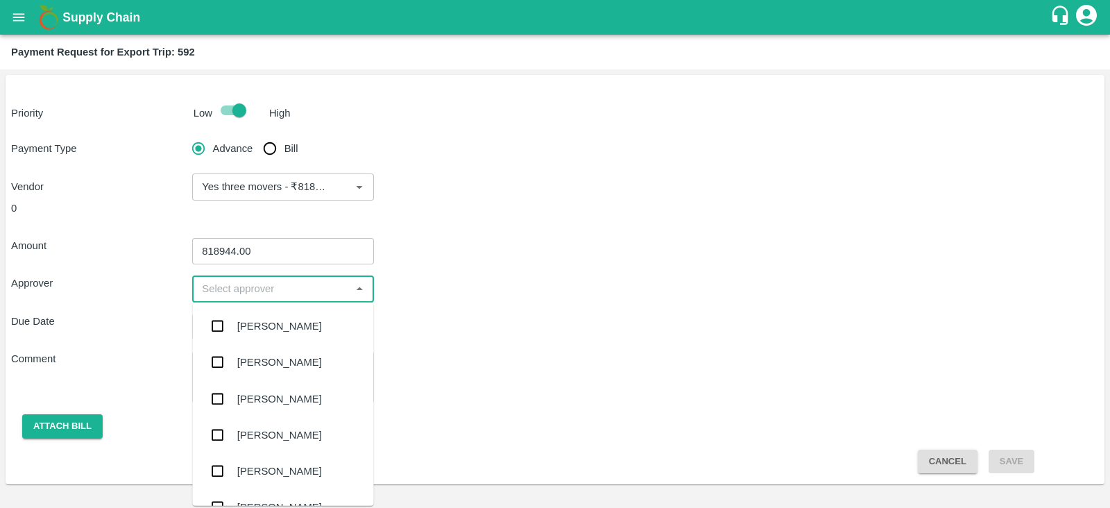
click at [328, 284] on input "input" at bounding box center [271, 289] width 150 height 18
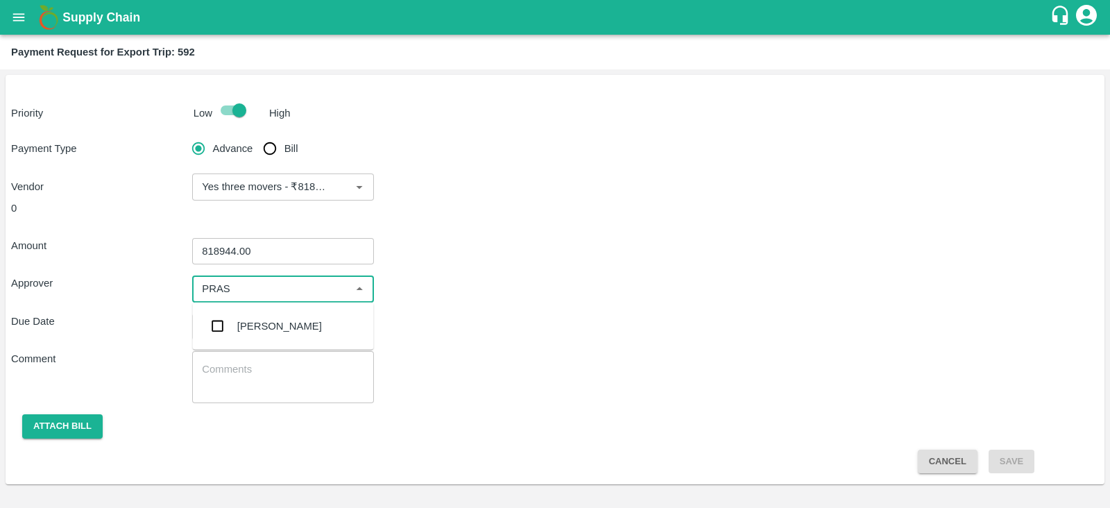
type input "PRASA"
click at [292, 323] on div "[PERSON_NAME]" at bounding box center [279, 326] width 85 height 15
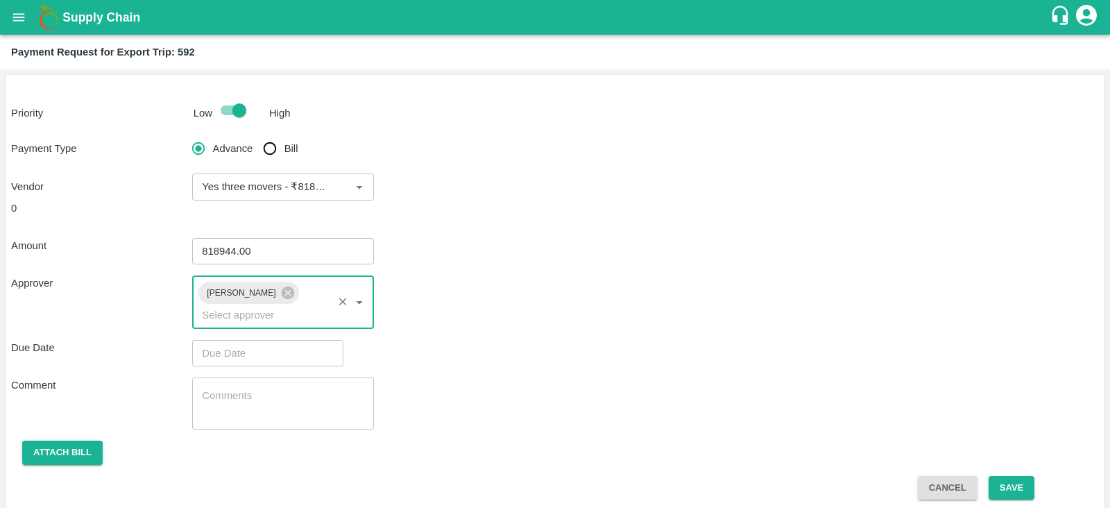
type input "DD/MM/YYYY hh:mm aa"
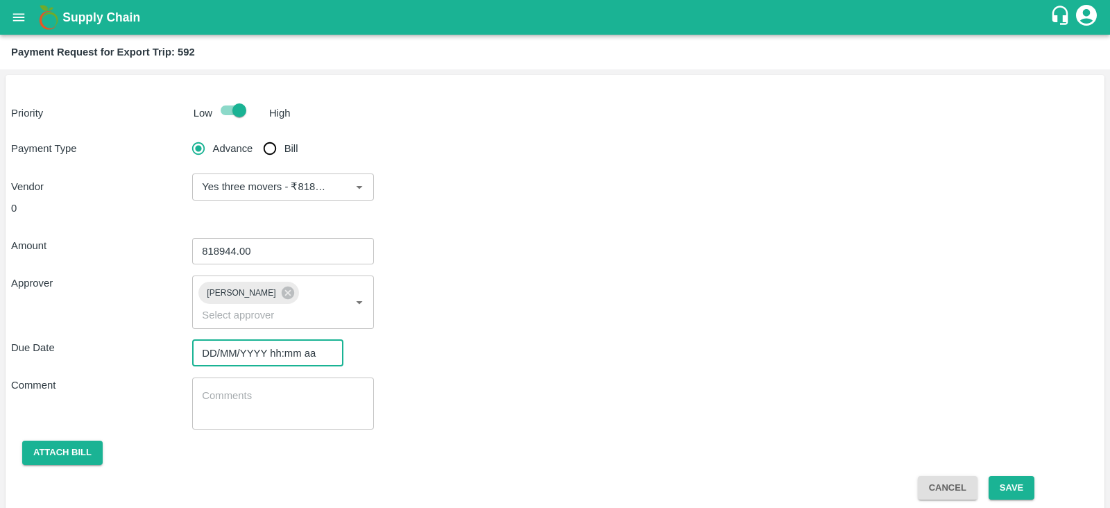
click at [253, 344] on input "DD/MM/YYYY hh:mm aa" at bounding box center [263, 353] width 142 height 26
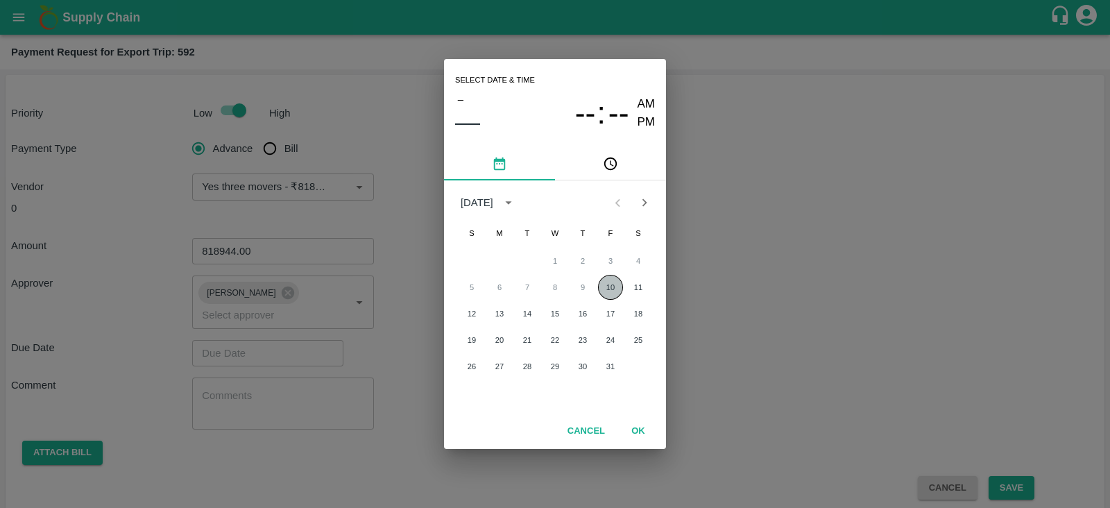
click at [614, 285] on button "10" at bounding box center [610, 287] width 25 height 25
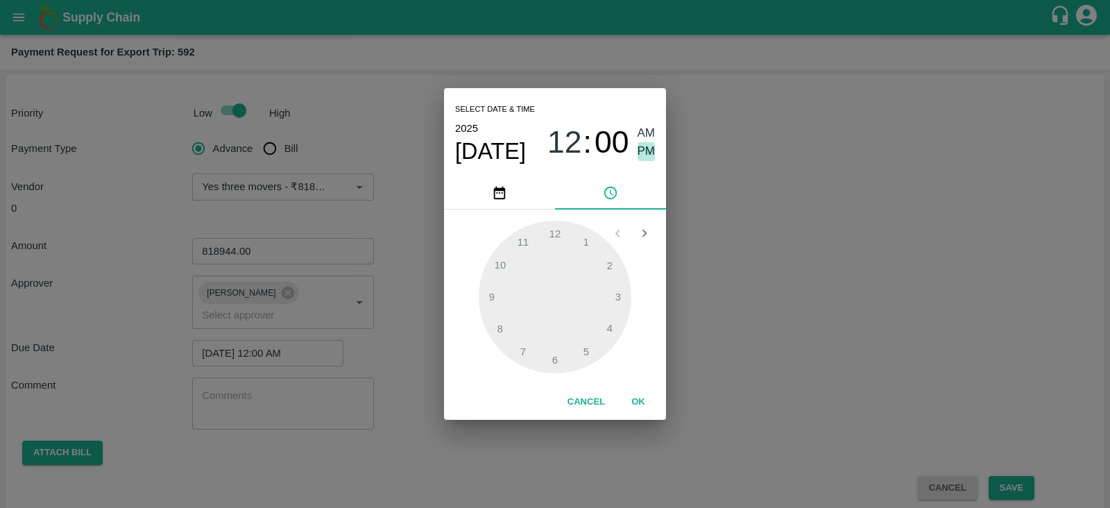
click at [644, 150] on span "PM" at bounding box center [647, 151] width 18 height 19
click at [611, 330] on div at bounding box center [555, 297] width 153 height 153
type input "10/10/2025 04:00 PM"
click at [638, 400] on button "OK" at bounding box center [638, 402] width 44 height 24
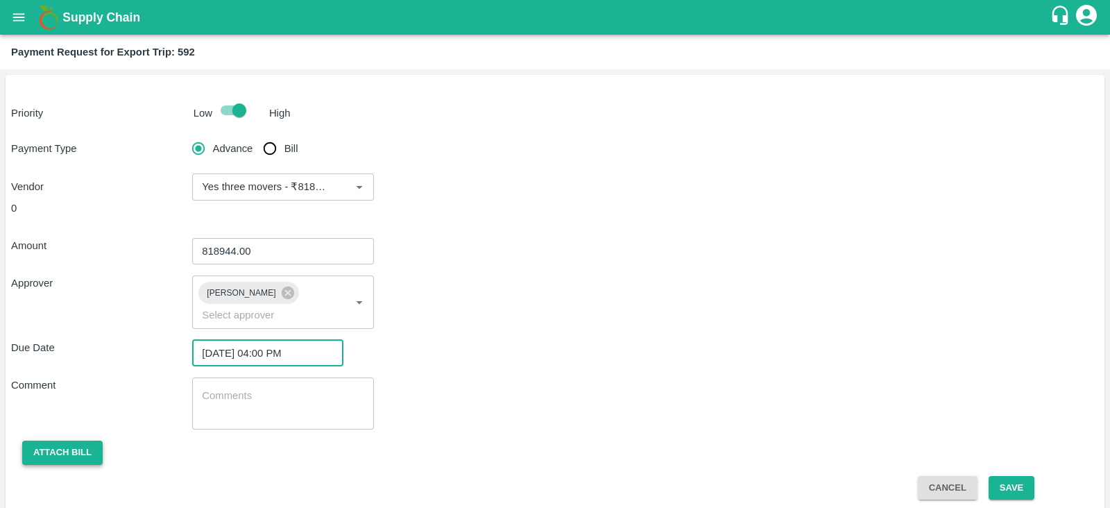
click at [49, 441] on button "Attach bill" at bounding box center [62, 453] width 81 height 24
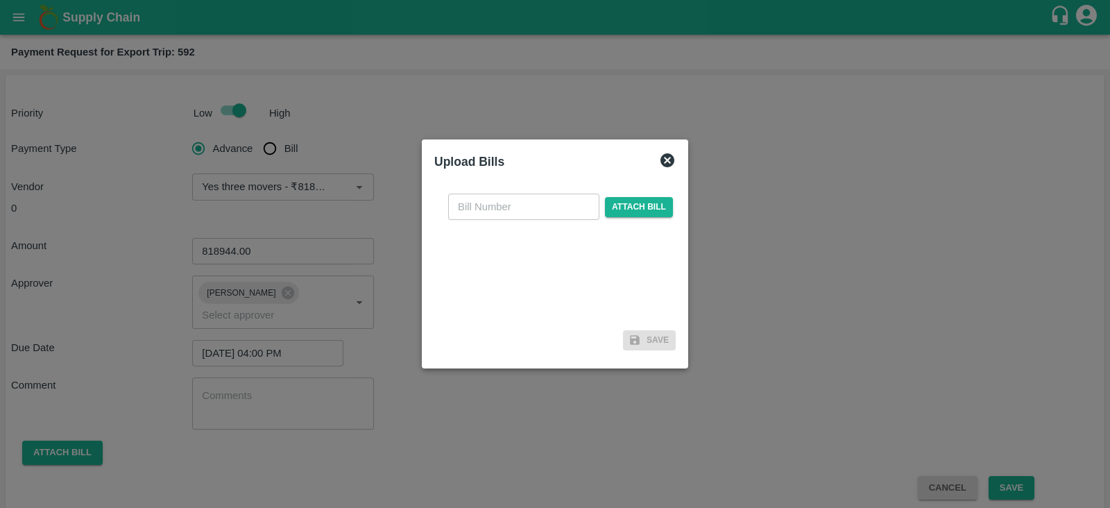
click at [557, 203] on input "text" at bounding box center [523, 207] width 151 height 26
paste input "YTM/0639/25-26"
type input "YTM/0639/25-26"
click at [641, 203] on span "Attach bill" at bounding box center [639, 207] width 68 height 20
click at [0, 0] on input "Attach bill" at bounding box center [0, 0] width 0 height 0
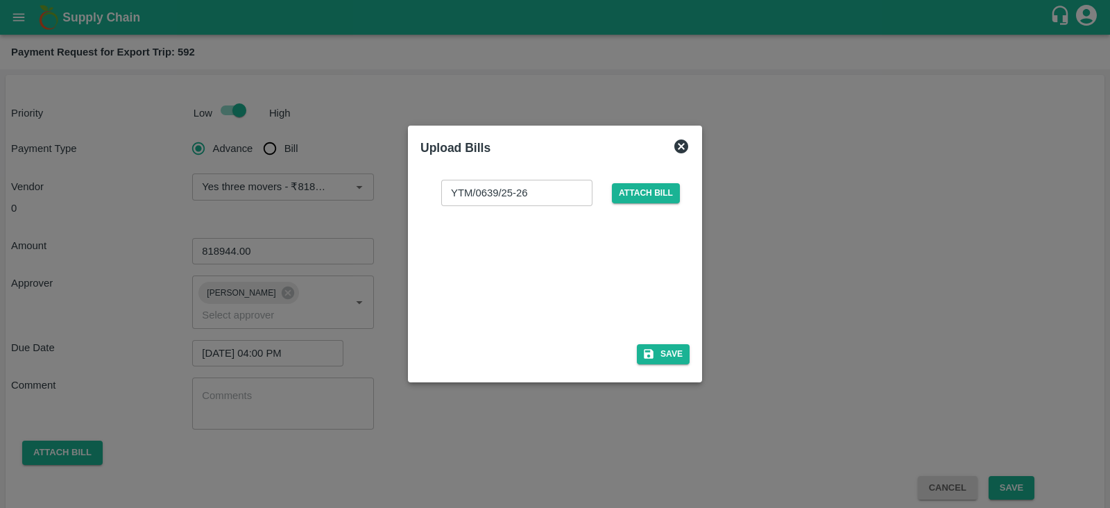
click at [584, 255] on div at bounding box center [552, 271] width 208 height 74
click at [640, 188] on span "Attach bill" at bounding box center [646, 193] width 68 height 20
click at [0, 0] on input "Attach bill" at bounding box center [0, 0] width 0 height 0
click at [676, 350] on button "Save" at bounding box center [663, 354] width 53 height 20
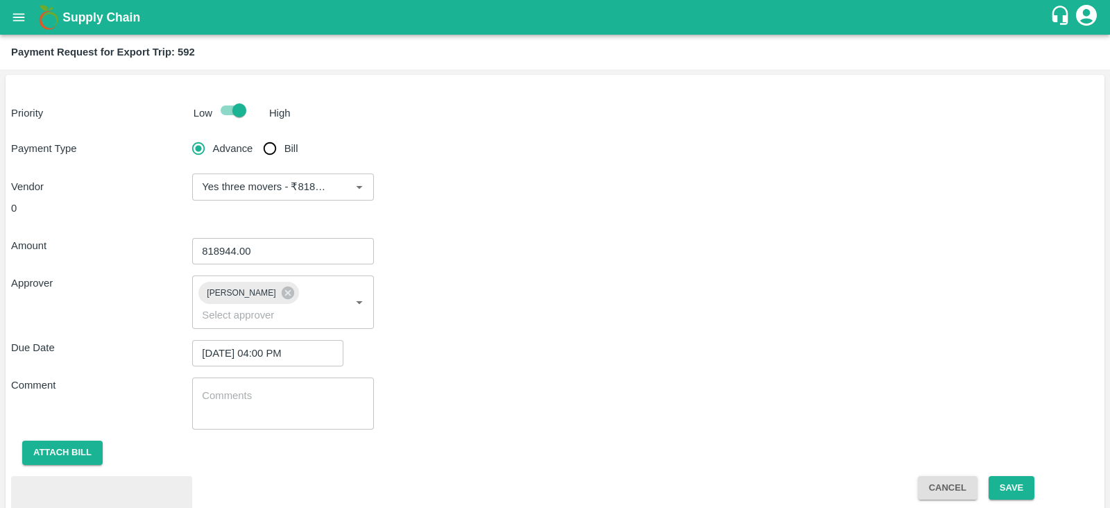
scroll to position [64, 0]
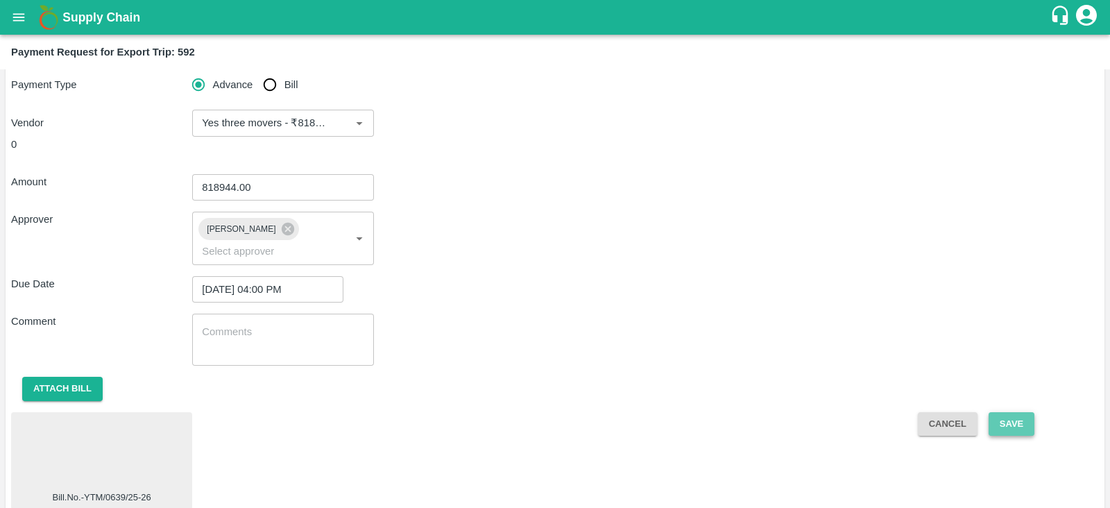
click at [1012, 412] on button "Save" at bounding box center [1012, 424] width 46 height 24
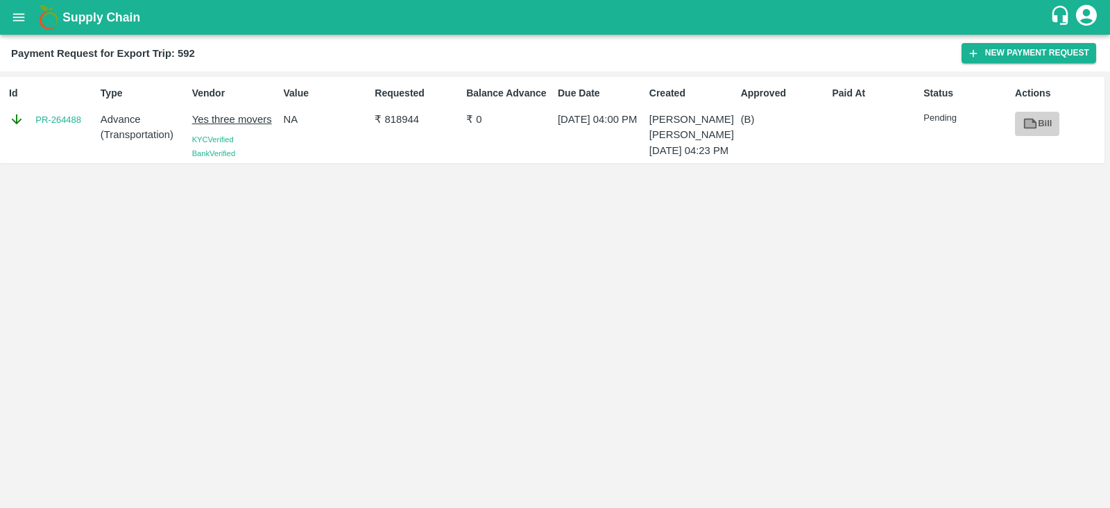
click at [1037, 116] on icon at bounding box center [1030, 123] width 15 height 15
